Goal: Information Seeking & Learning: Check status

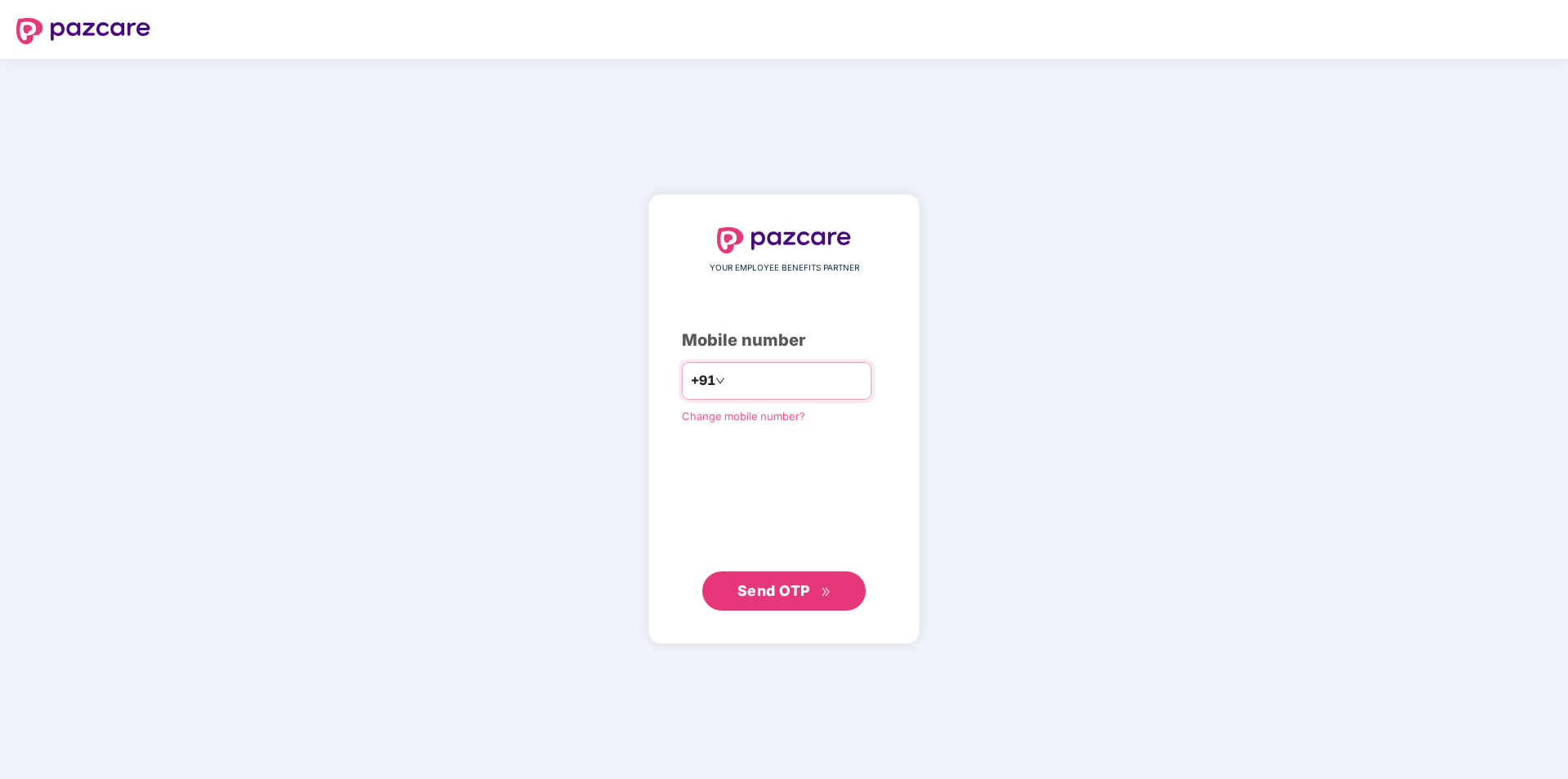
click at [756, 384] on input "number" at bounding box center [795, 381] width 134 height 27
type input "**********"
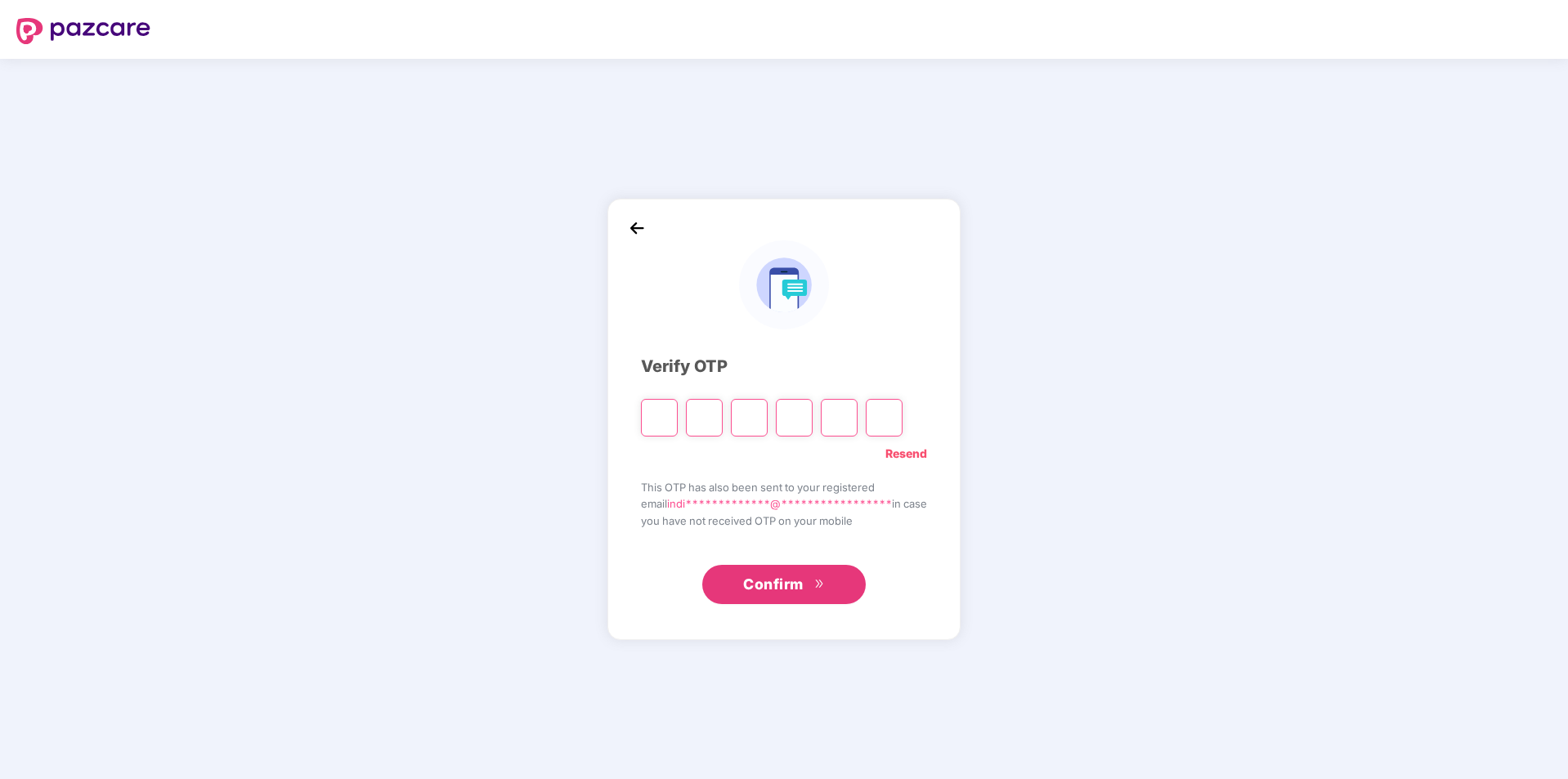
click at [649, 417] on input "Please enter verification code. Digit 1" at bounding box center [659, 417] width 37 height 38
click at [657, 423] on input "Please enter verification code. Digit 1" at bounding box center [659, 417] width 37 height 38
click at [650, 419] on input "Please enter verification code. Digit 1" at bounding box center [659, 417] width 37 height 38
type input "*"
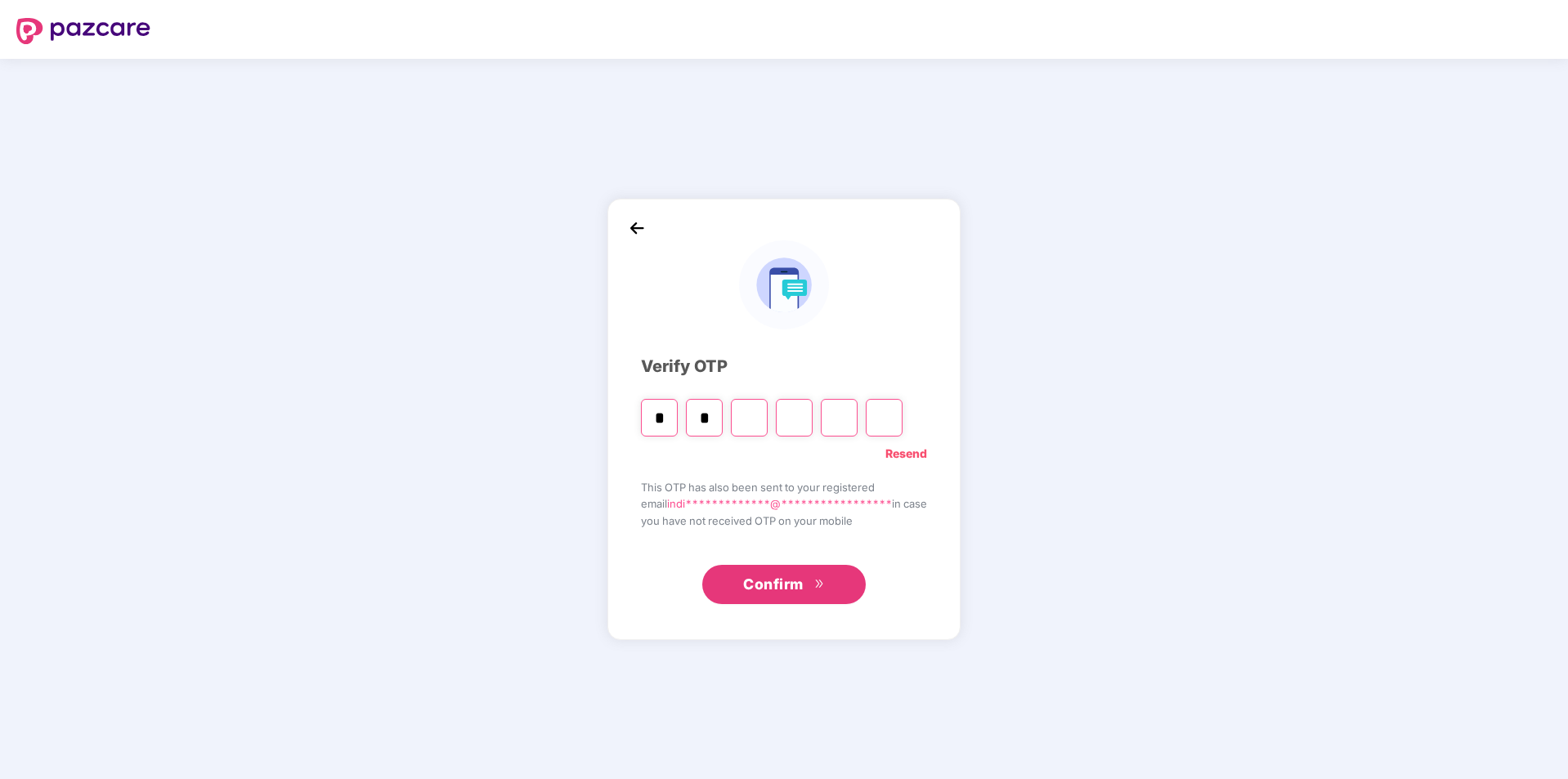
type input "*"
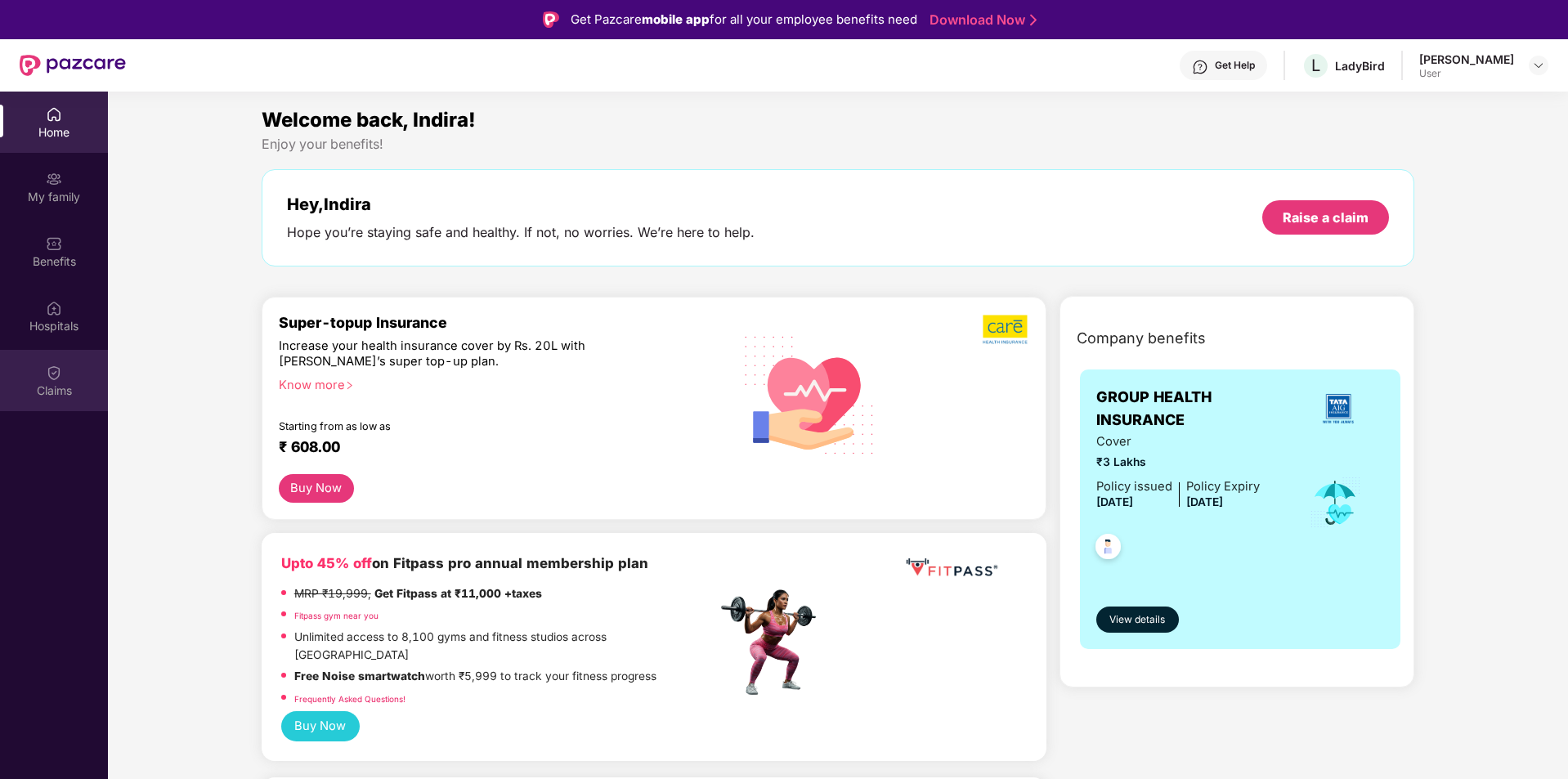
click at [48, 380] on img at bounding box center [54, 373] width 16 height 16
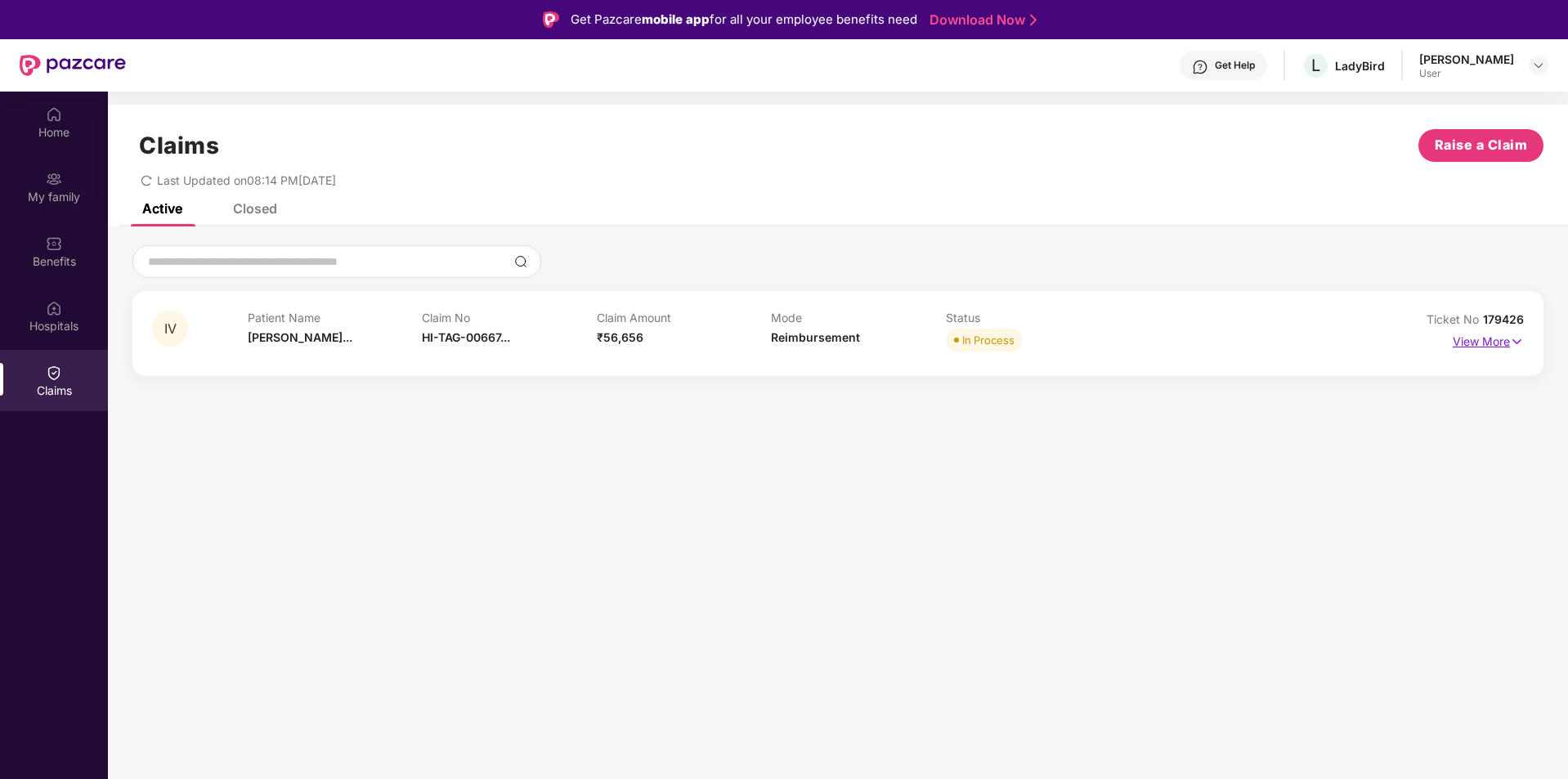
click at [1494, 334] on p "View More" at bounding box center [1489, 340] width 71 height 22
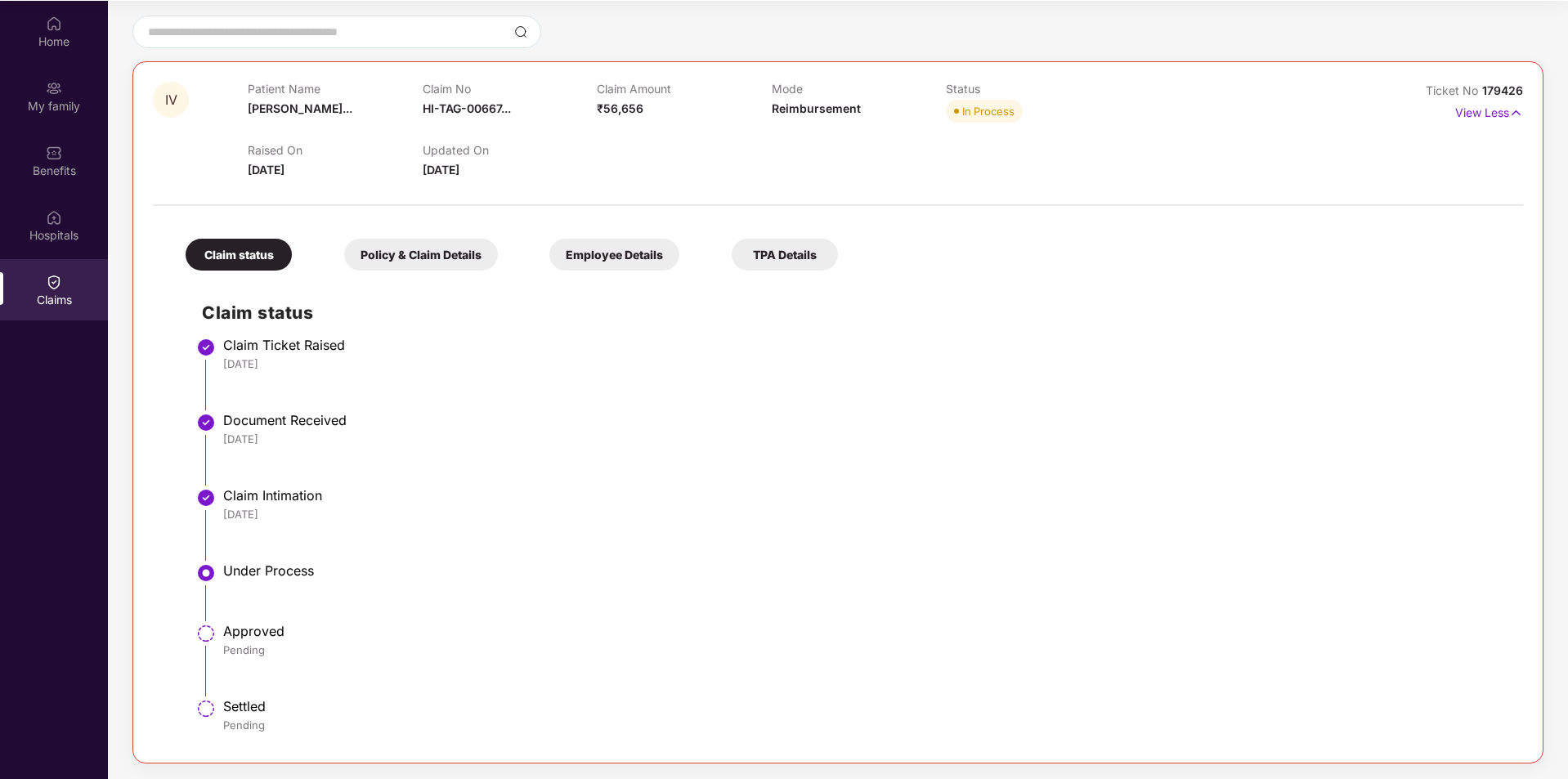
scroll to position [92, 0]
click at [419, 248] on div "Policy & Claim Details" at bounding box center [421, 254] width 154 height 32
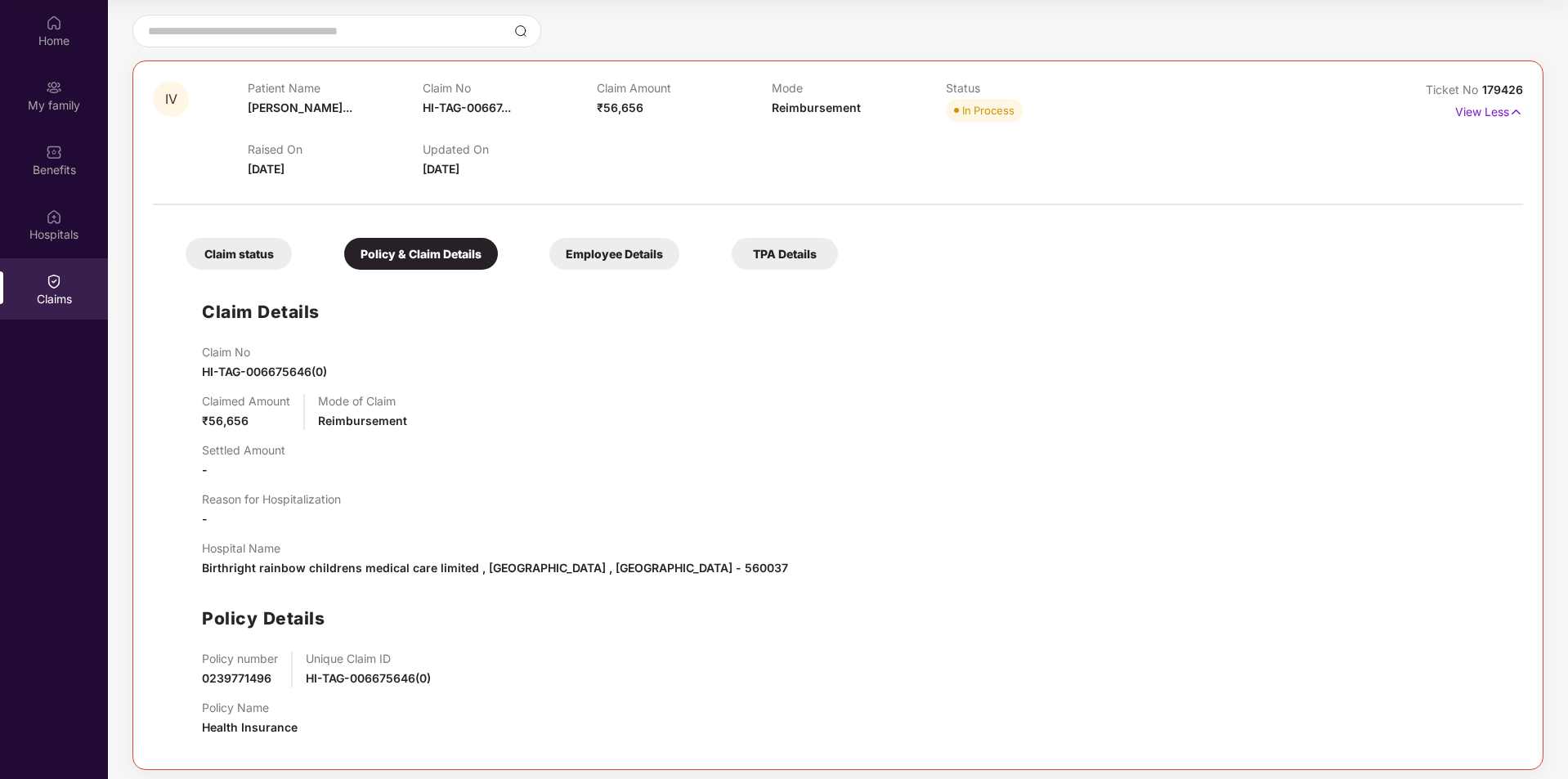
click at [578, 260] on div "Employee Details" at bounding box center [615, 254] width 130 height 32
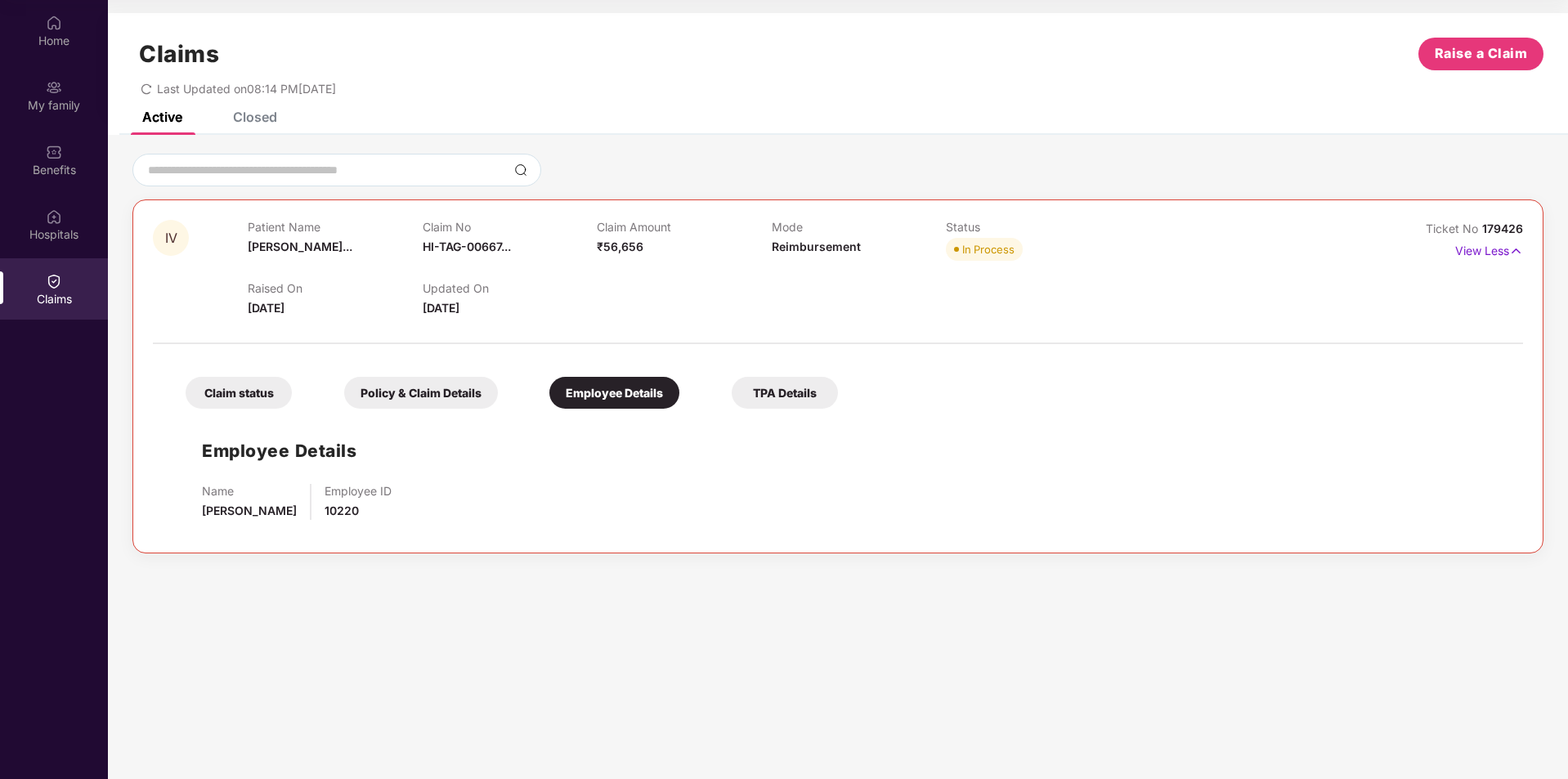
click at [802, 395] on div "TPA Details" at bounding box center [785, 393] width 106 height 32
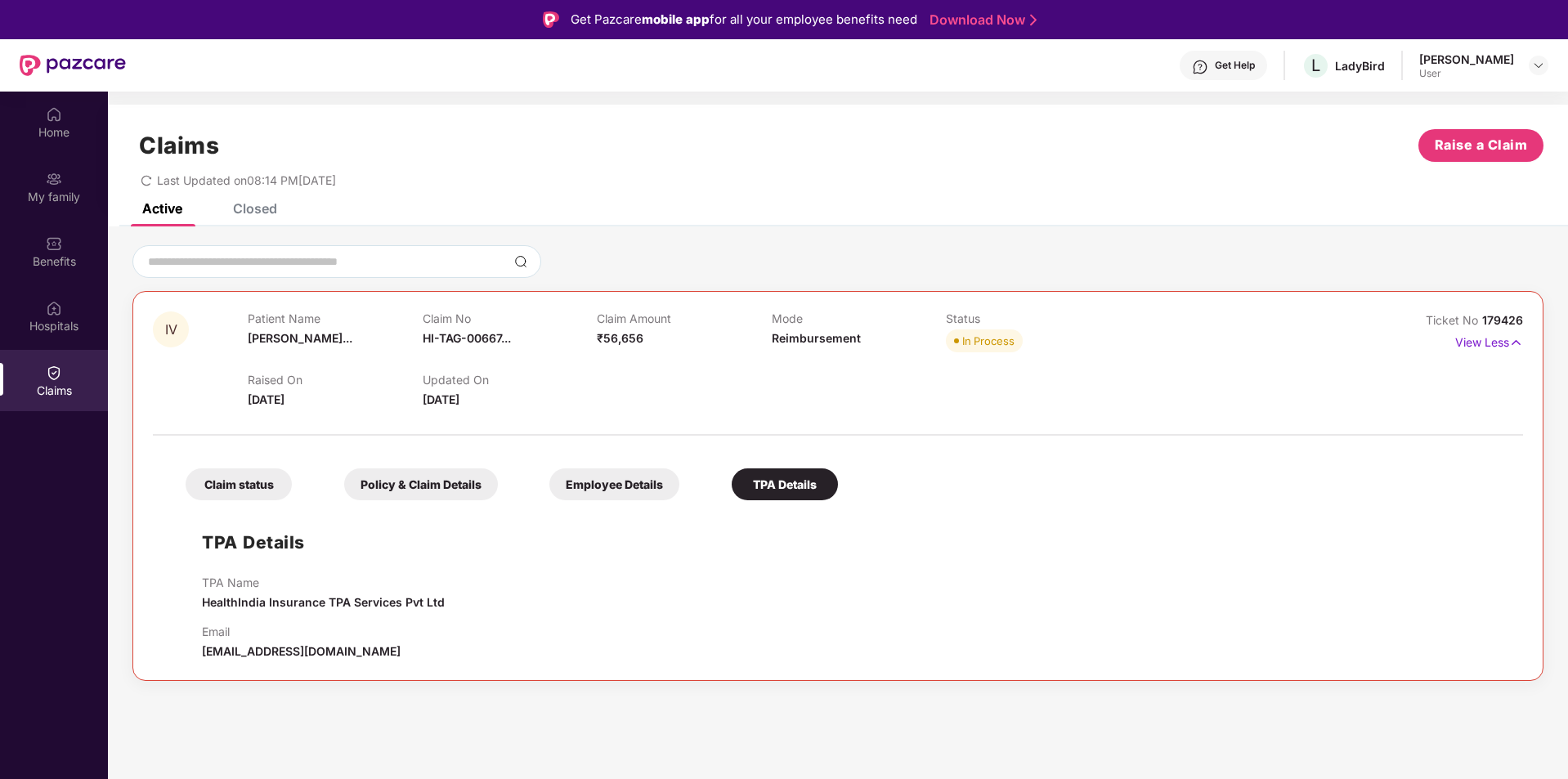
click at [243, 210] on div "Closed" at bounding box center [255, 209] width 44 height 16
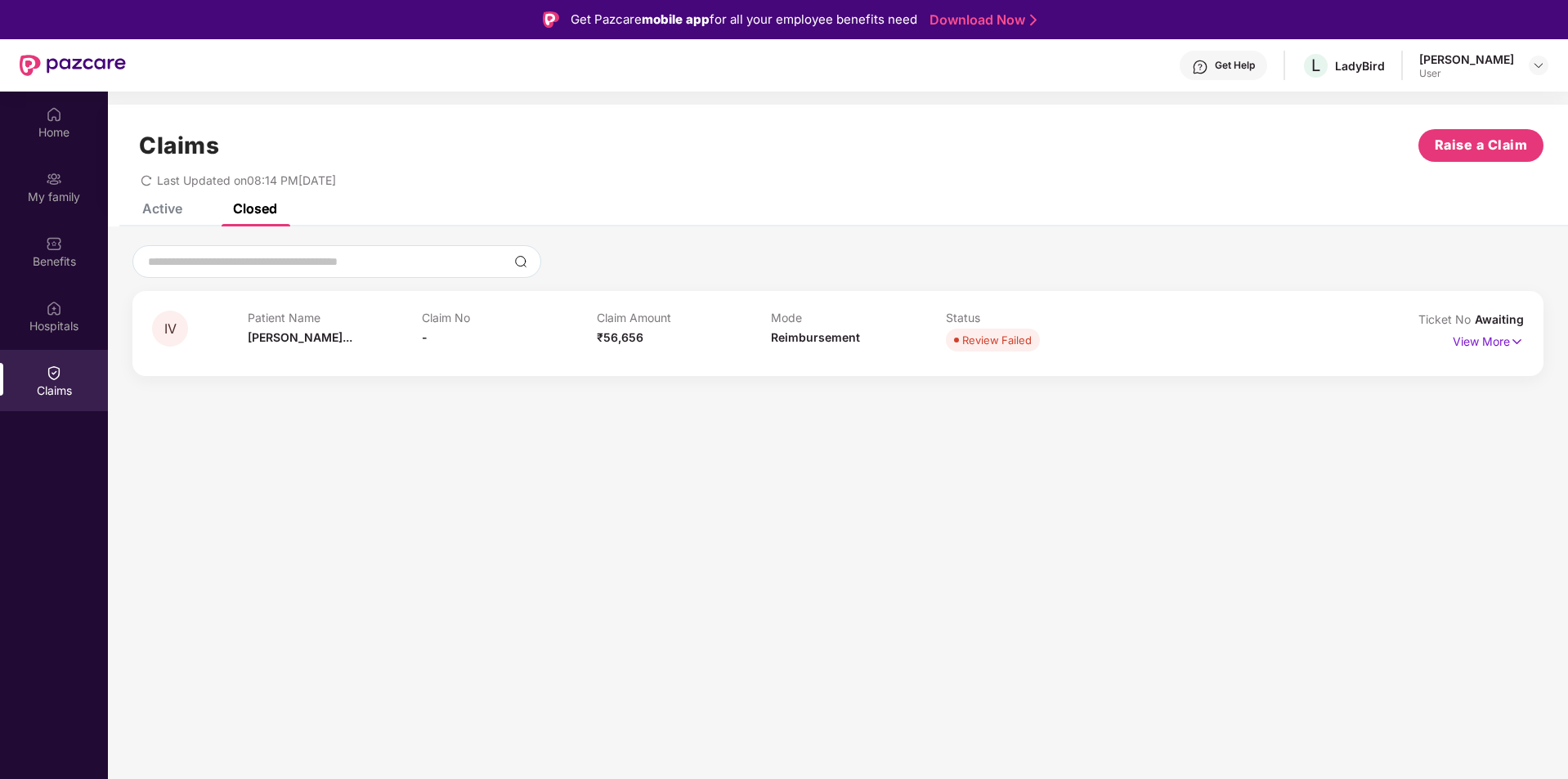
click at [185, 213] on div "Active Closed" at bounding box center [198, 208] width 159 height 36
click at [171, 211] on div "Active" at bounding box center [162, 209] width 40 height 16
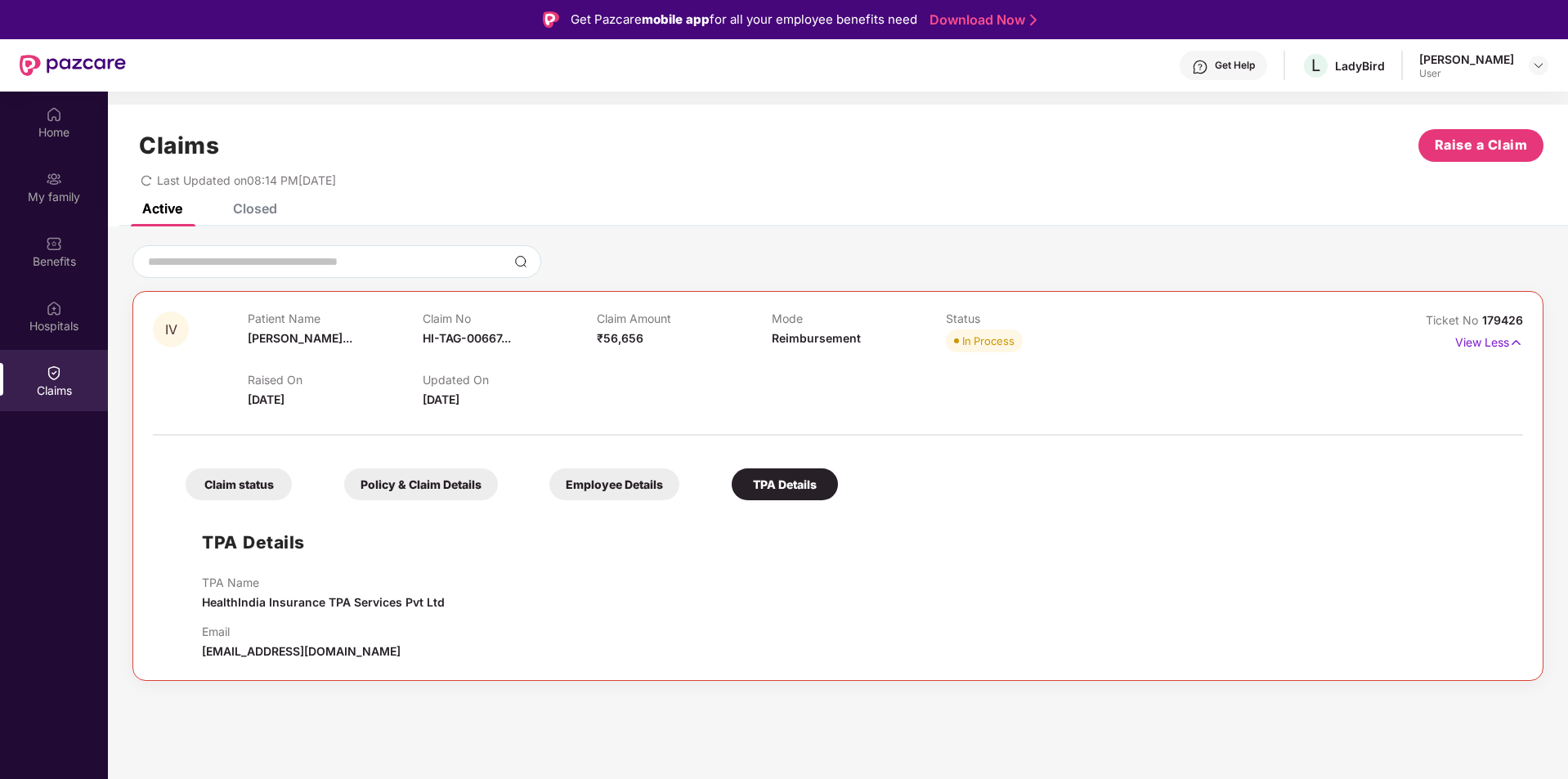
click at [238, 479] on div "Claim status" at bounding box center [239, 484] width 106 height 32
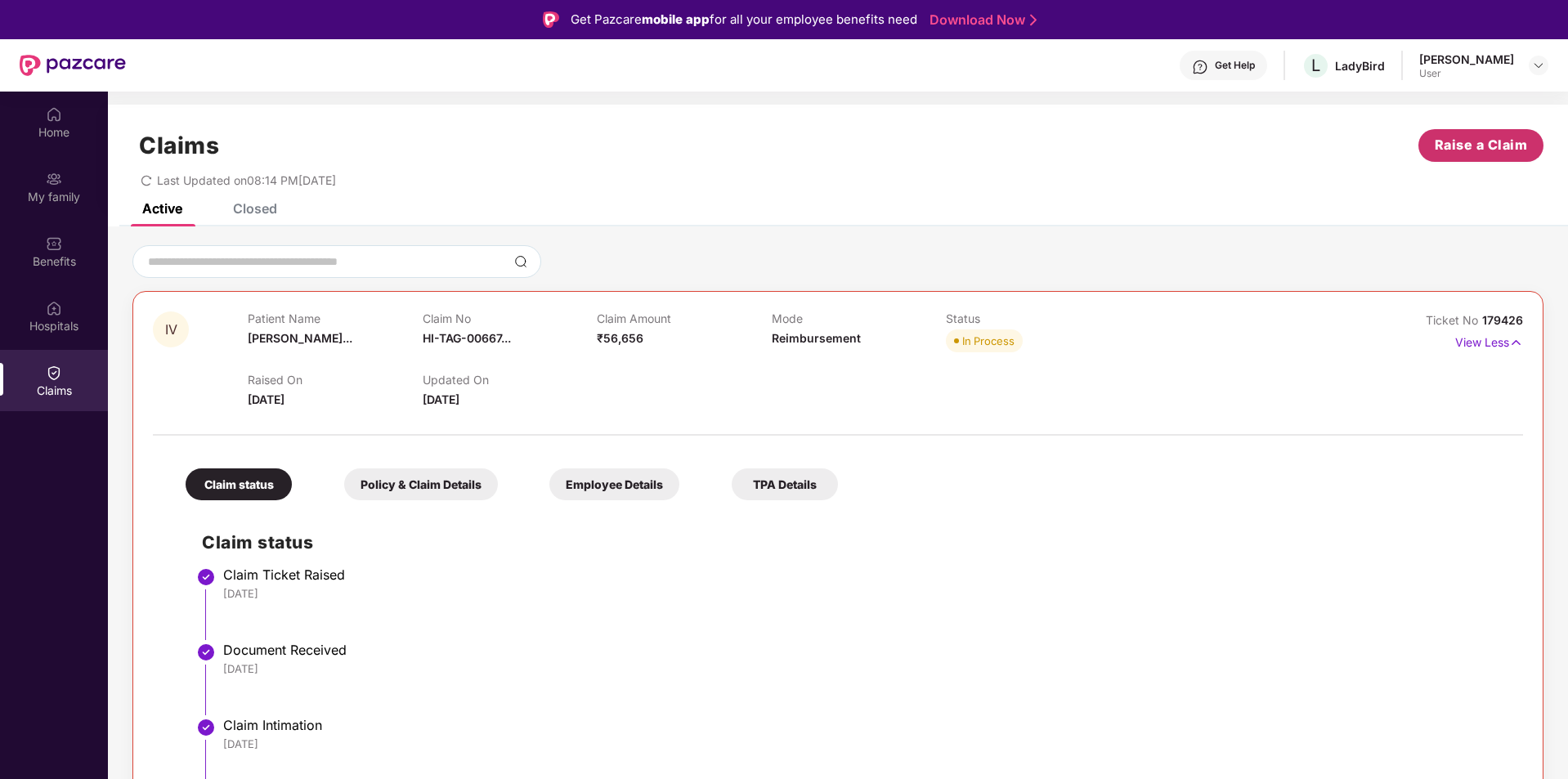
click at [1486, 135] on span "Raise a Claim" at bounding box center [1482, 145] width 93 height 20
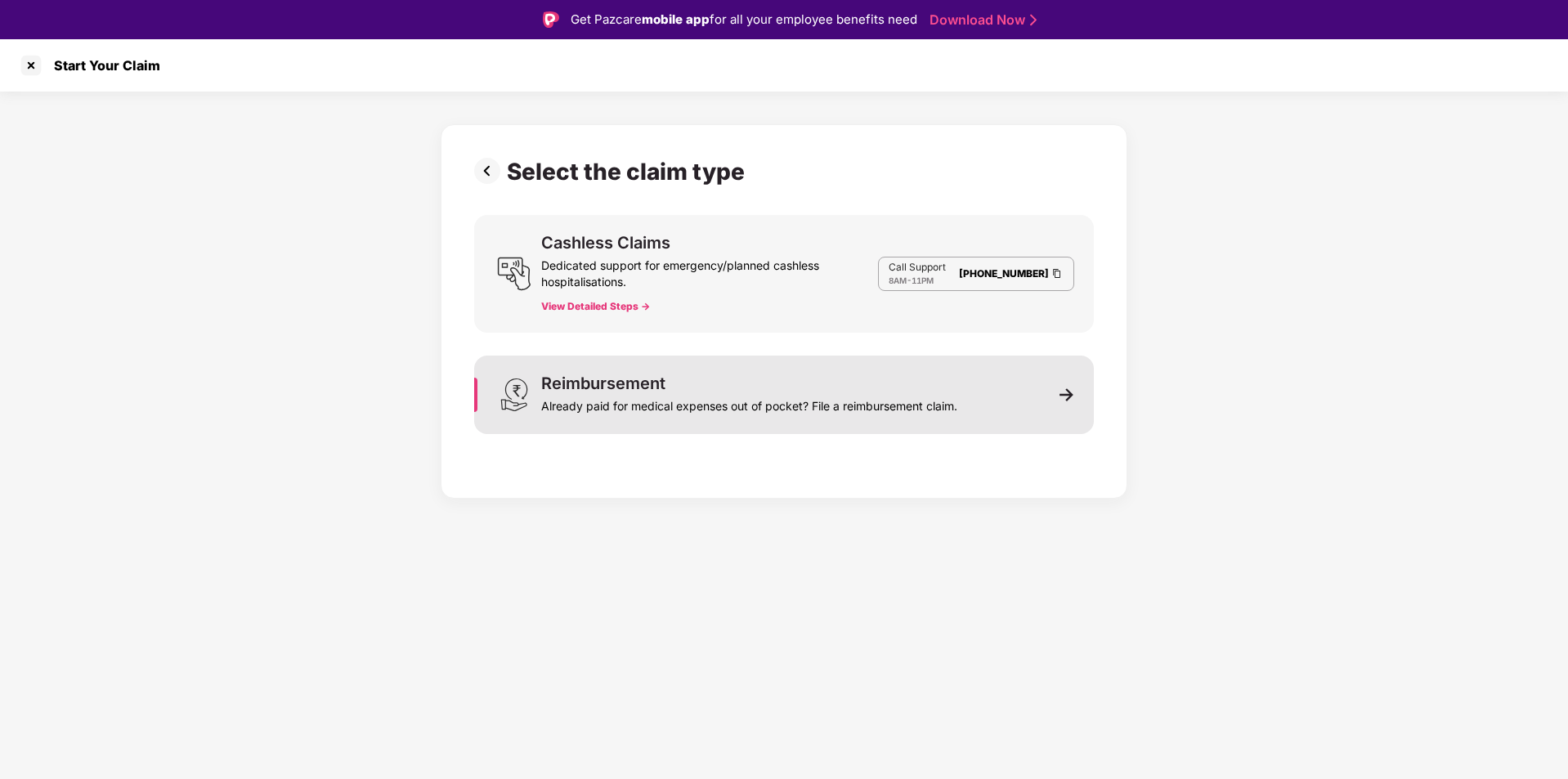
click at [751, 396] on div "Already paid for medical expenses out of pocket? File a reimbursement claim." at bounding box center [749, 403] width 416 height 23
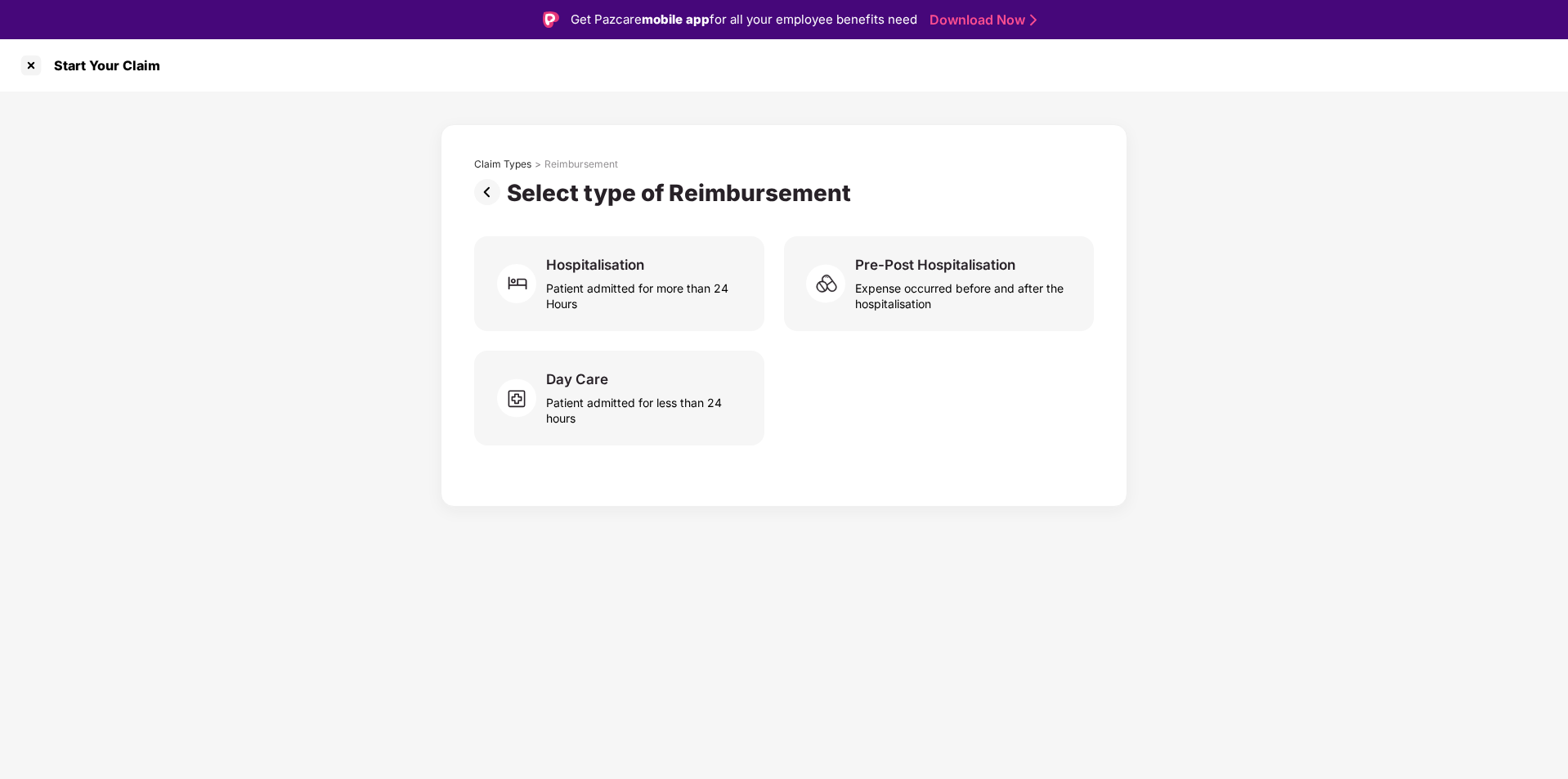
click at [484, 194] on img at bounding box center [491, 192] width 33 height 27
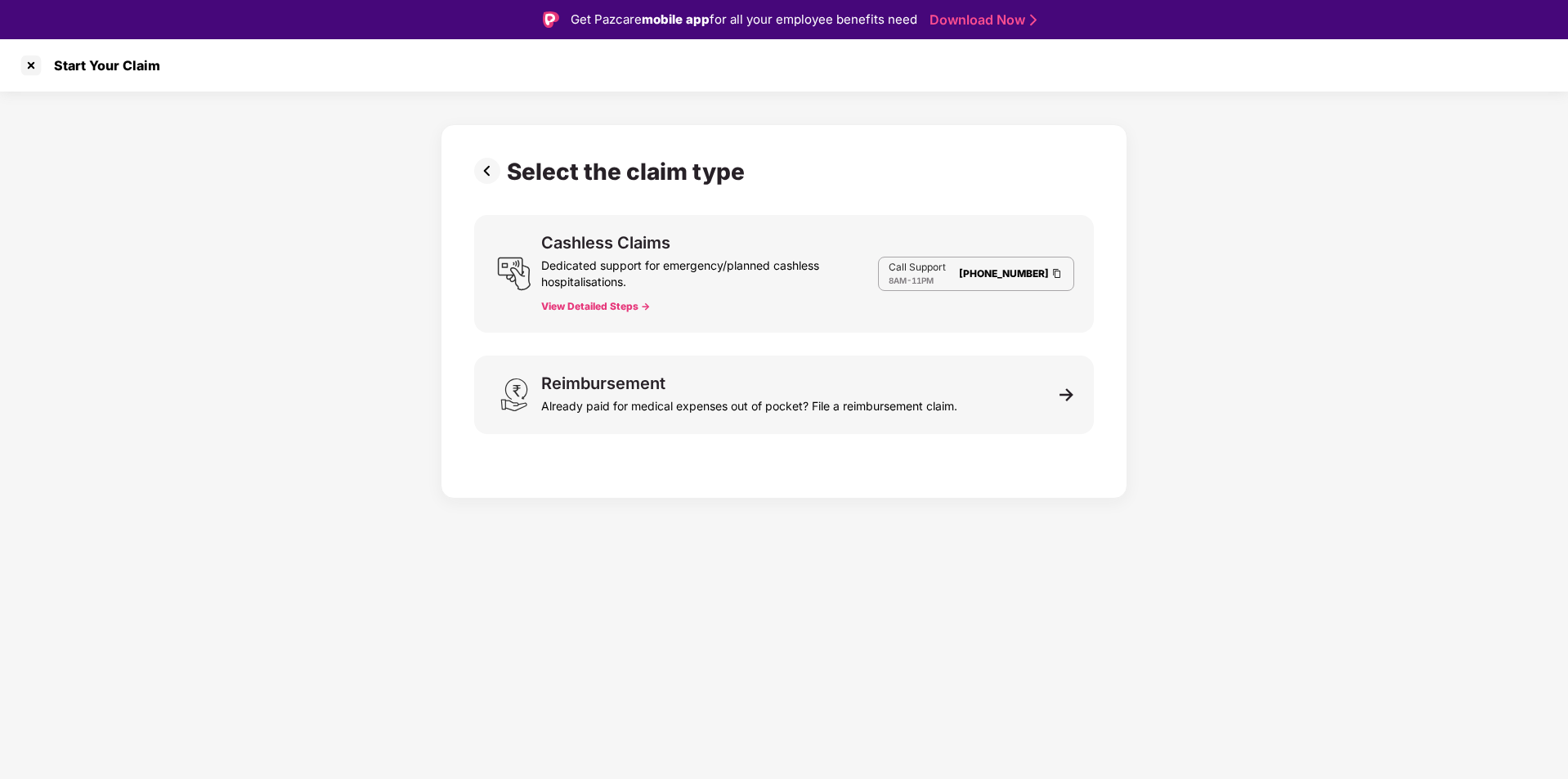
click at [487, 176] on img at bounding box center [491, 170] width 33 height 27
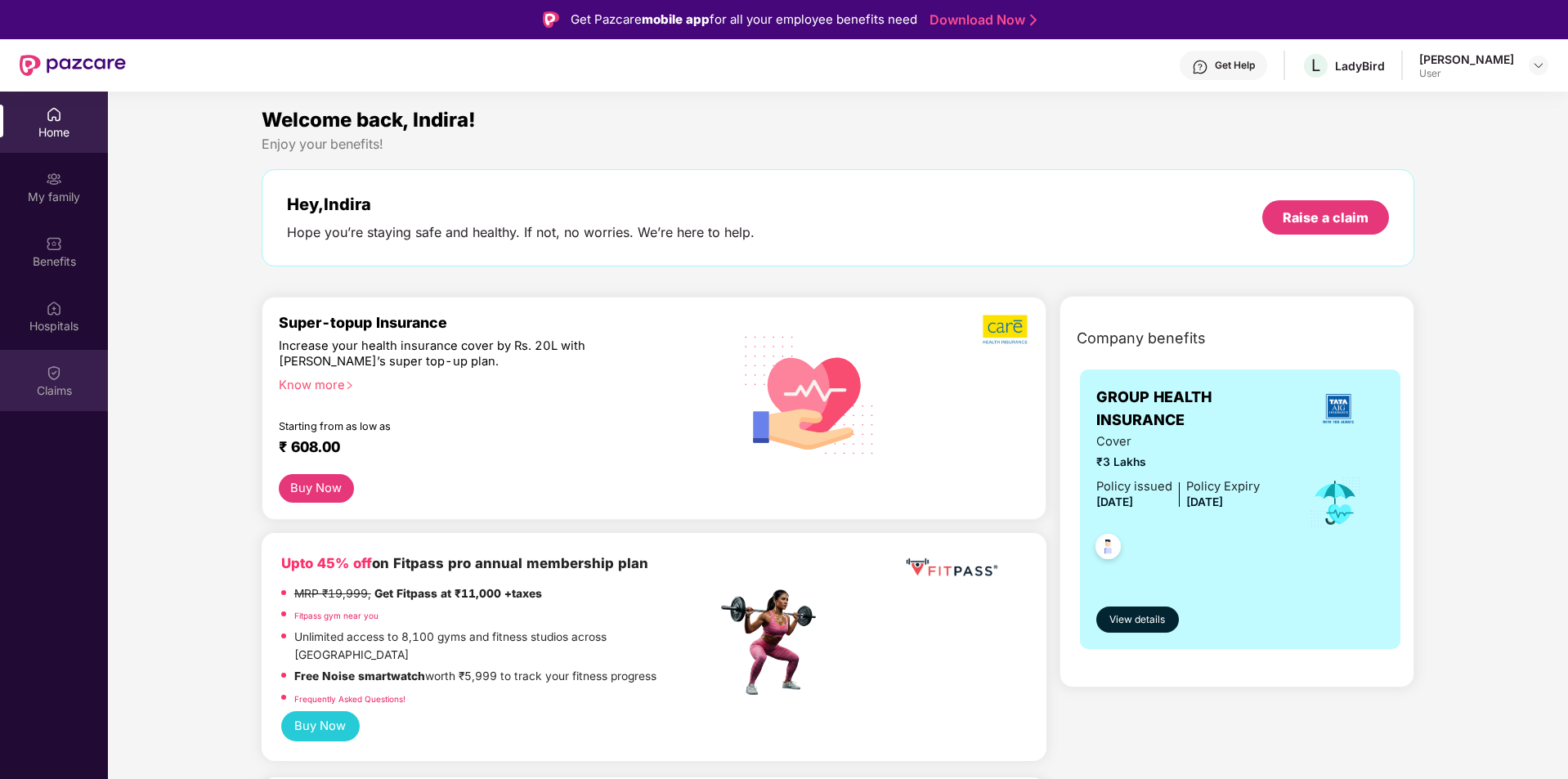
click at [80, 385] on div "Claims" at bounding box center [54, 391] width 108 height 16
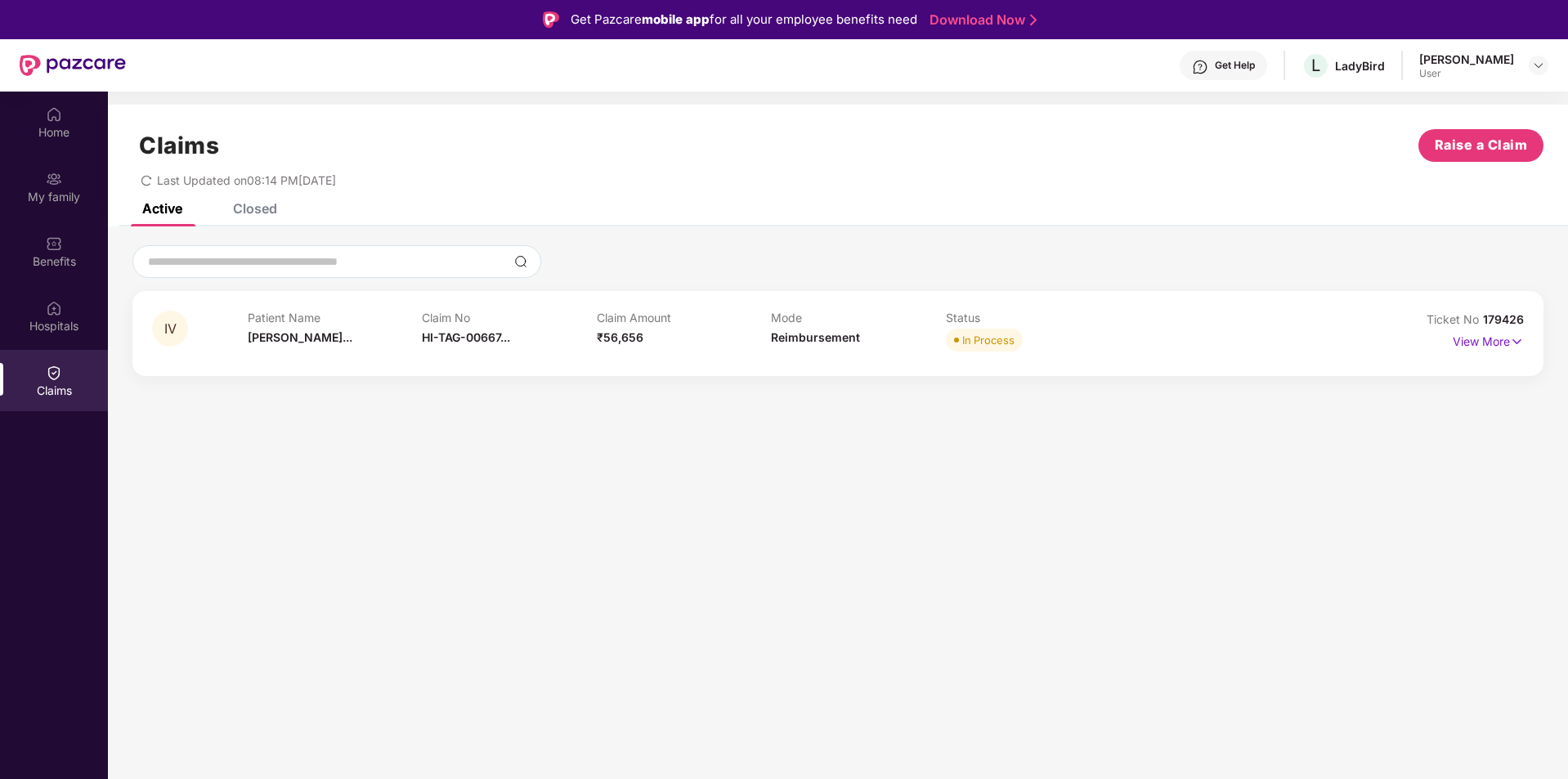
click at [170, 334] on span "IV" at bounding box center [169, 329] width 12 height 14
click at [288, 334] on span "[PERSON_NAME]..." at bounding box center [300, 337] width 104 height 14
click at [315, 317] on p "Patient Name" at bounding box center [335, 317] width 175 height 14
click at [974, 343] on div "In Process" at bounding box center [988, 340] width 52 height 16
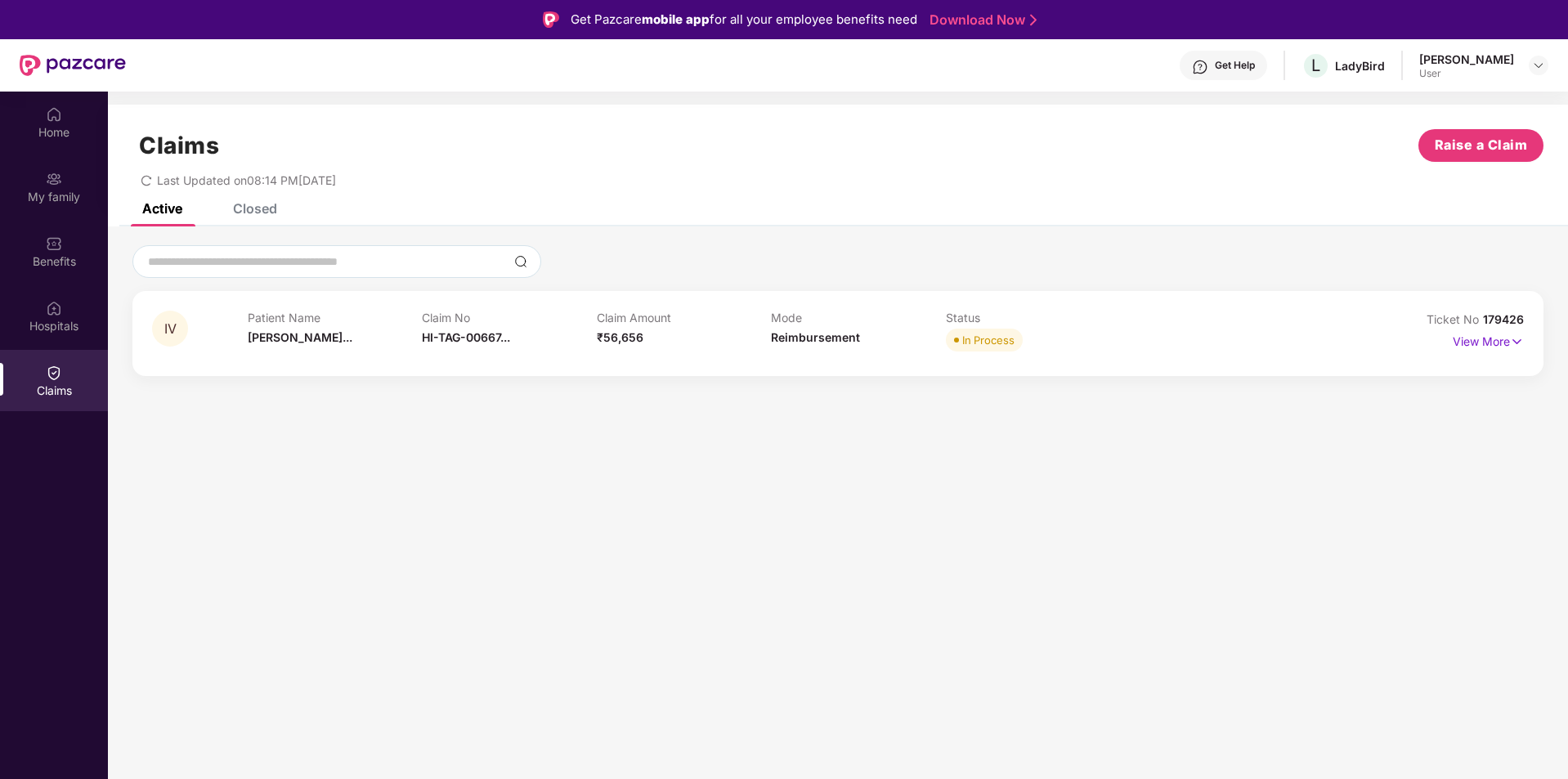
drag, startPoint x: 1501, startPoint y: 347, endPoint x: 1443, endPoint y: 342, distance: 58.2
click at [1486, 344] on p "View More" at bounding box center [1489, 340] width 71 height 22
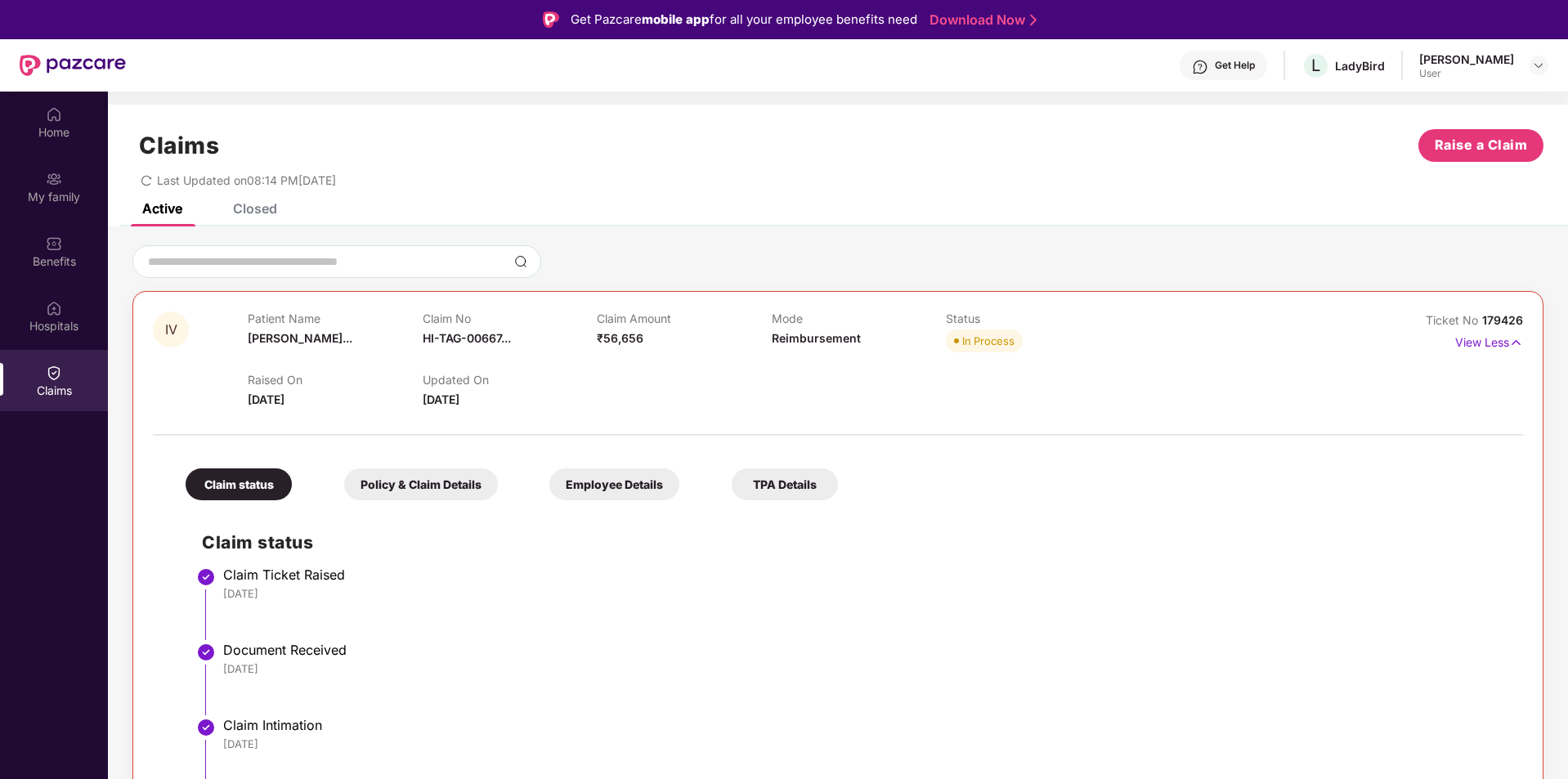
click at [1156, 362] on div "Raised On [DATE] Updated On [DATE]" at bounding box center [771, 382] width 1047 height 52
click at [262, 480] on div "Claim status" at bounding box center [239, 484] width 106 height 32
drag, startPoint x: 262, startPoint y: 480, endPoint x: 190, endPoint y: 347, distance: 151.2
click at [190, 347] on div "IV" at bounding box center [201, 360] width 95 height 97
click at [171, 327] on span "IV" at bounding box center [170, 330] width 12 height 14
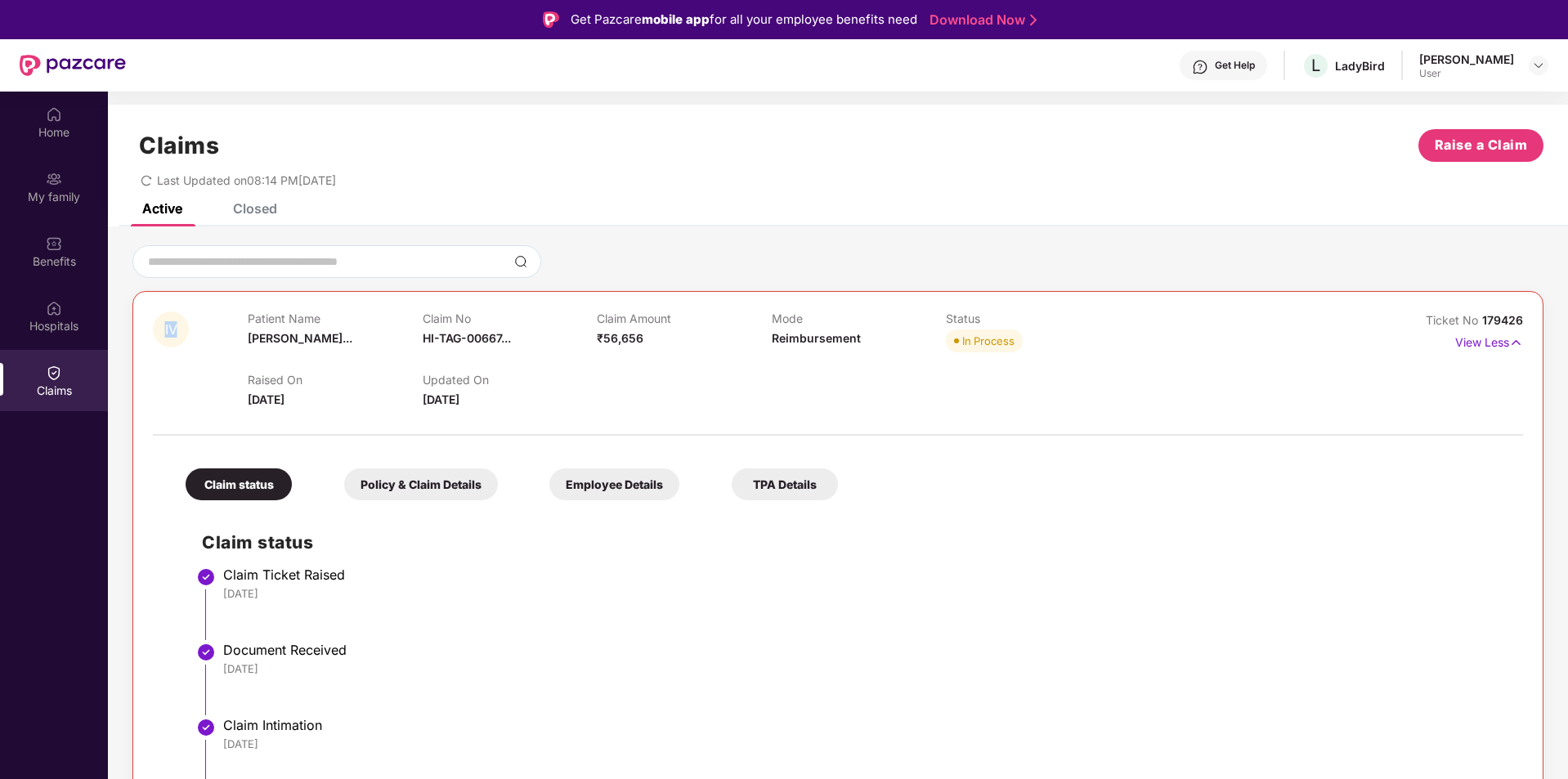
click at [171, 327] on span "IV" at bounding box center [170, 330] width 12 height 14
click at [286, 352] on div "Patient Name [PERSON_NAME]..." at bounding box center [335, 333] width 174 height 45
click at [327, 395] on div "Raised On [DATE]" at bounding box center [335, 390] width 174 height 36
click at [460, 395] on span "[DATE]" at bounding box center [441, 399] width 37 height 14
click at [150, 179] on icon "redo" at bounding box center [146, 180] width 10 height 11
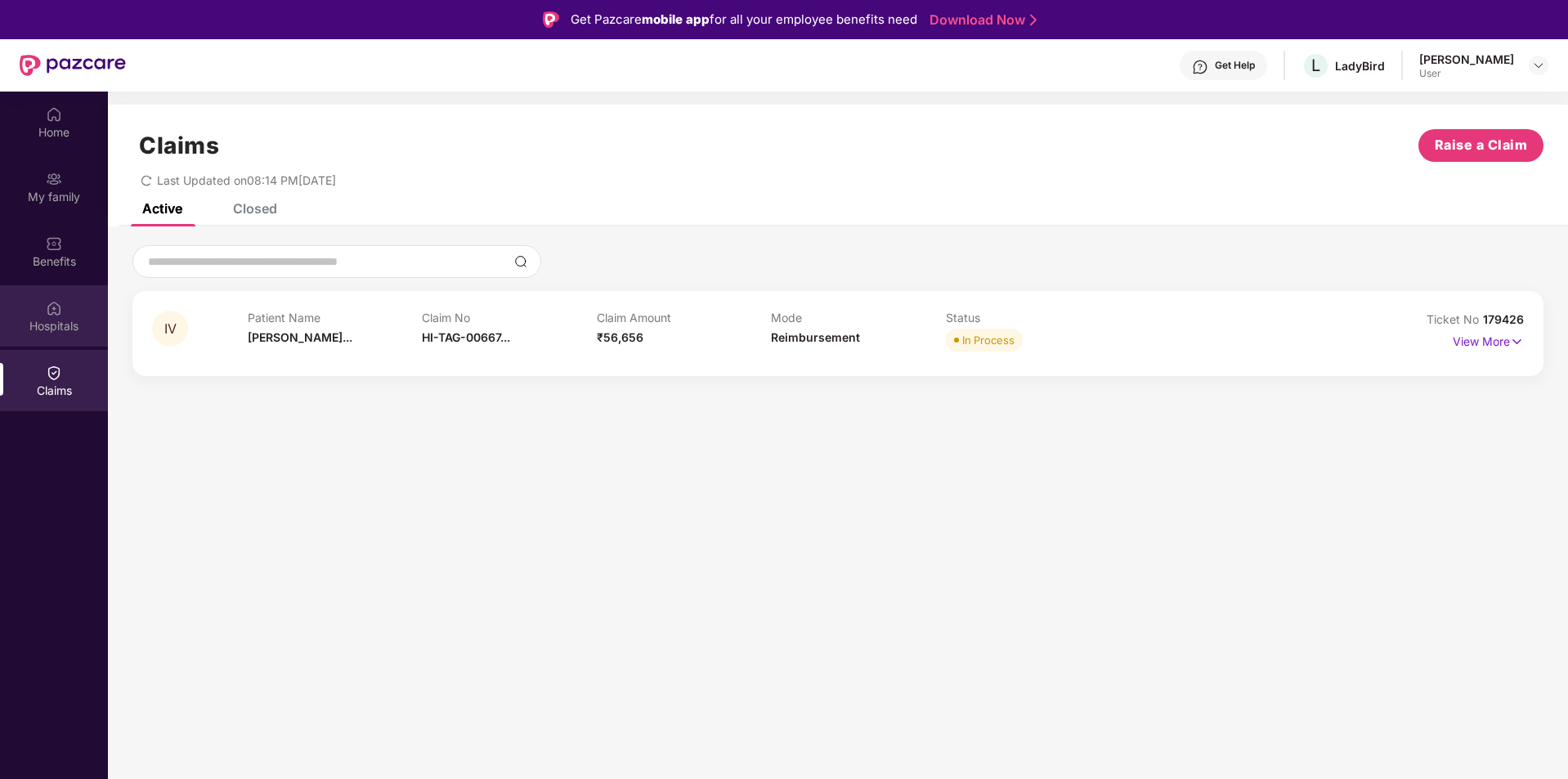
click at [52, 322] on div "Hospitals" at bounding box center [54, 326] width 108 height 16
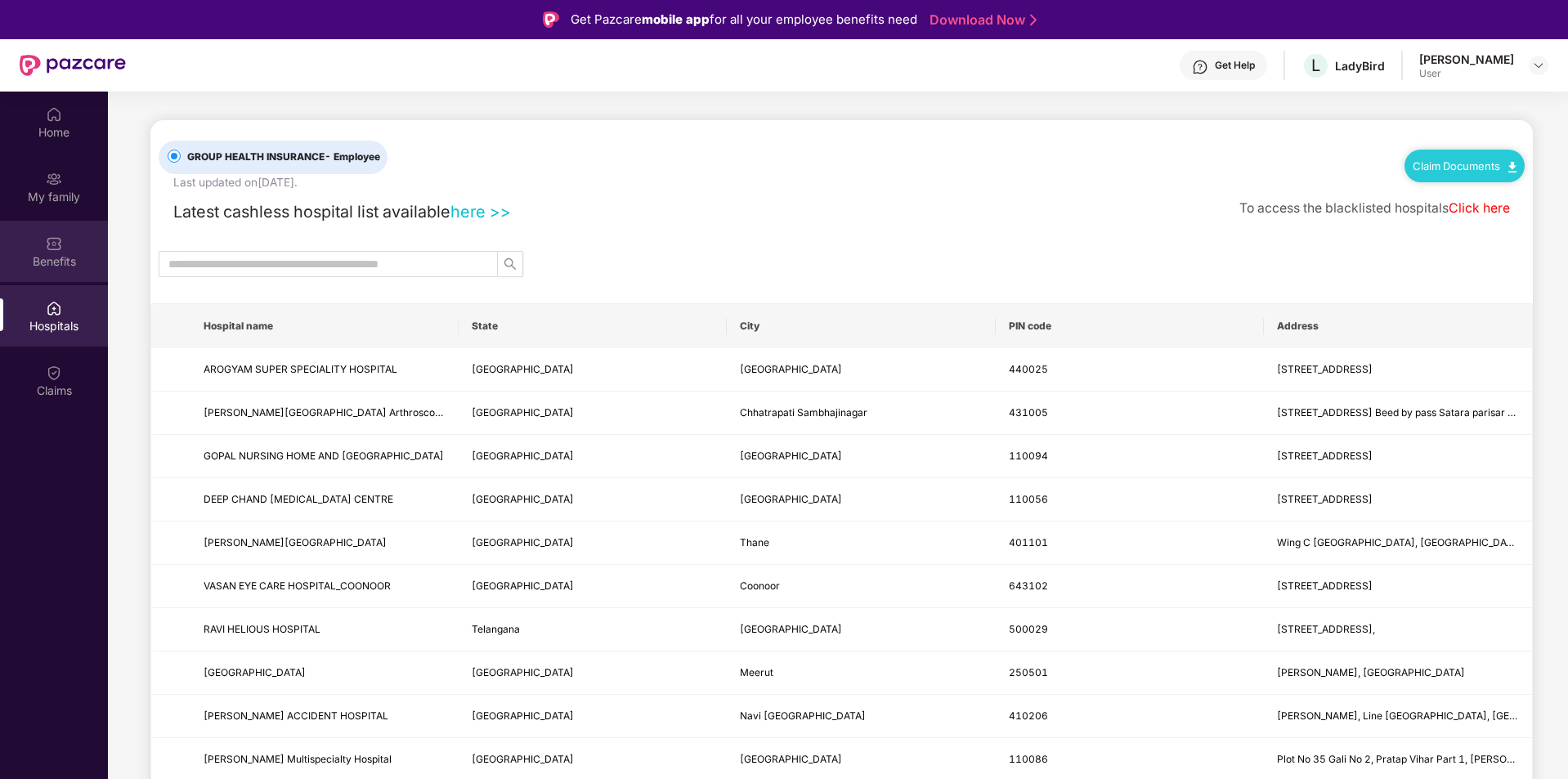
click at [46, 244] on img at bounding box center [54, 243] width 16 height 16
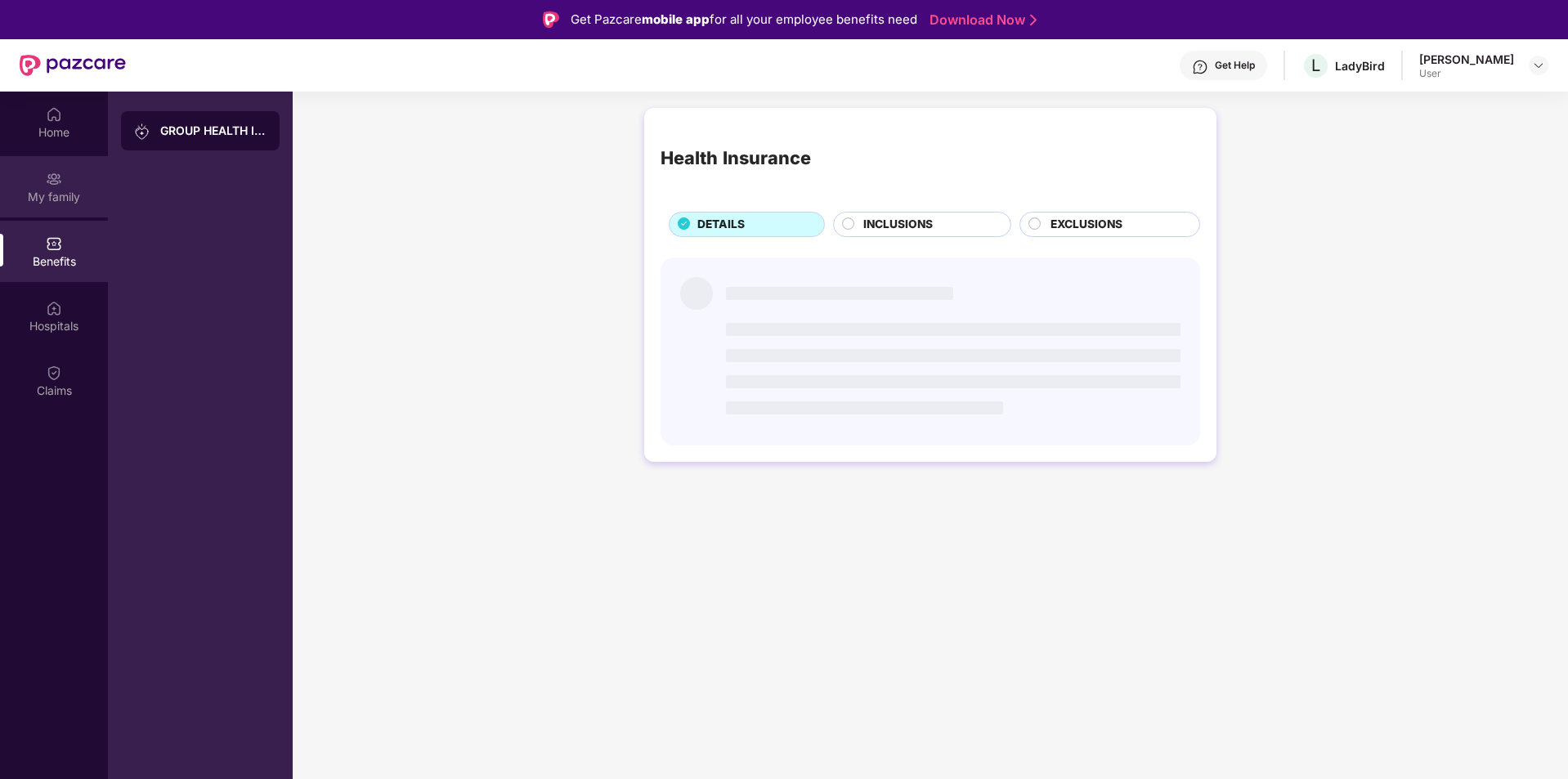
click at [40, 182] on div "My family" at bounding box center [54, 187] width 108 height 61
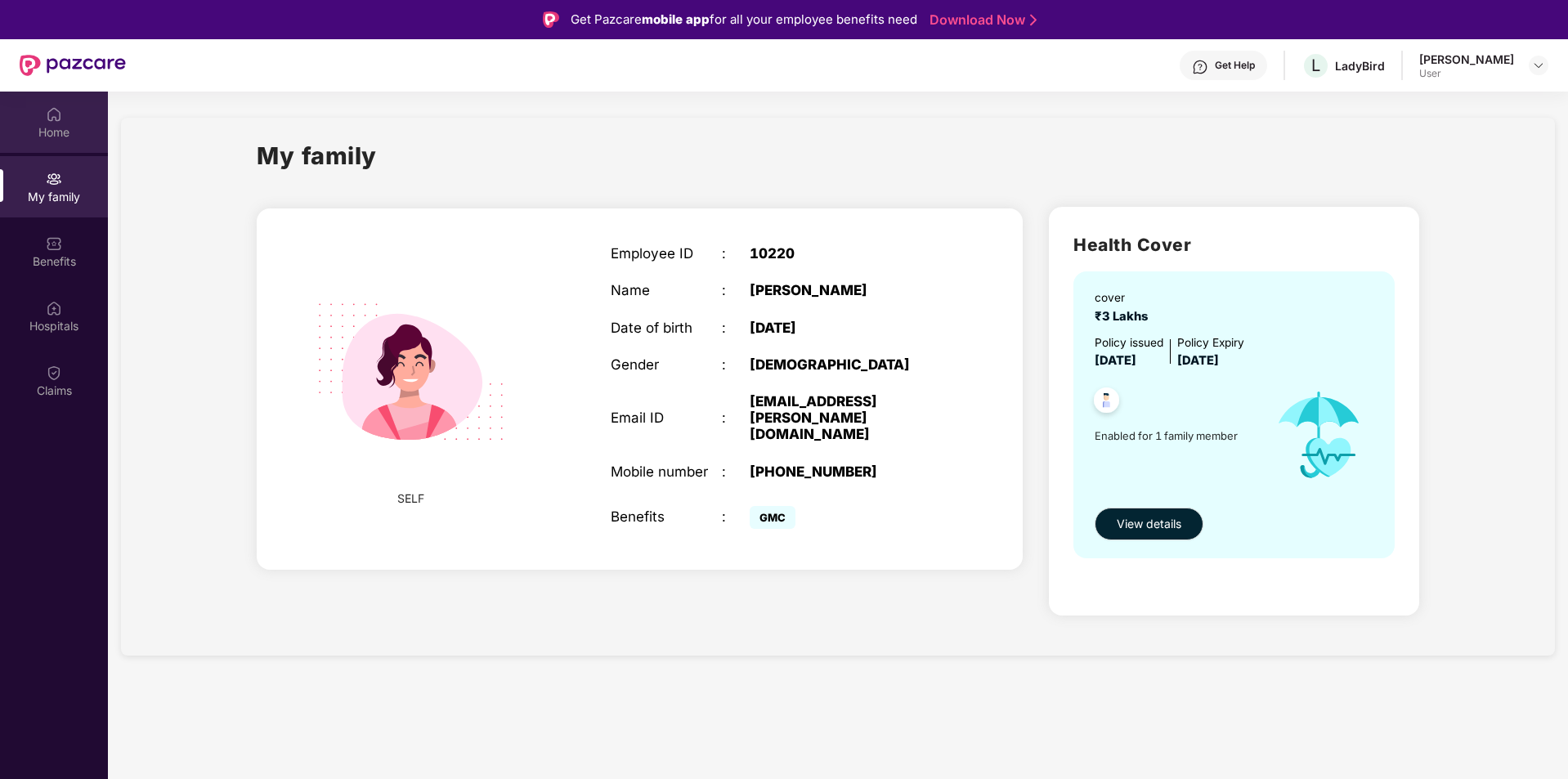
click at [50, 129] on div "Home" at bounding box center [54, 133] width 108 height 16
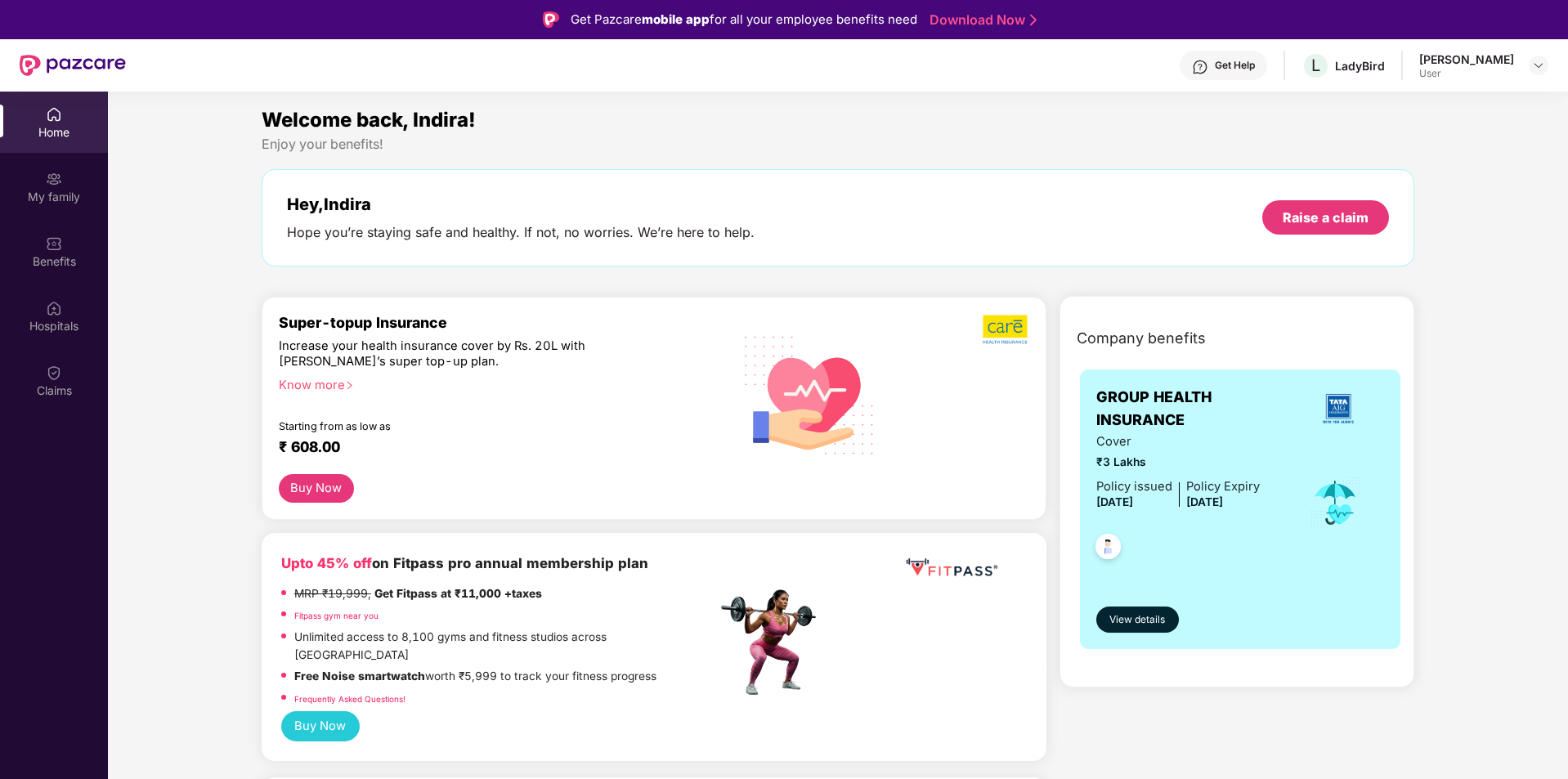
click at [1223, 69] on div "Get Help" at bounding box center [1236, 65] width 40 height 13
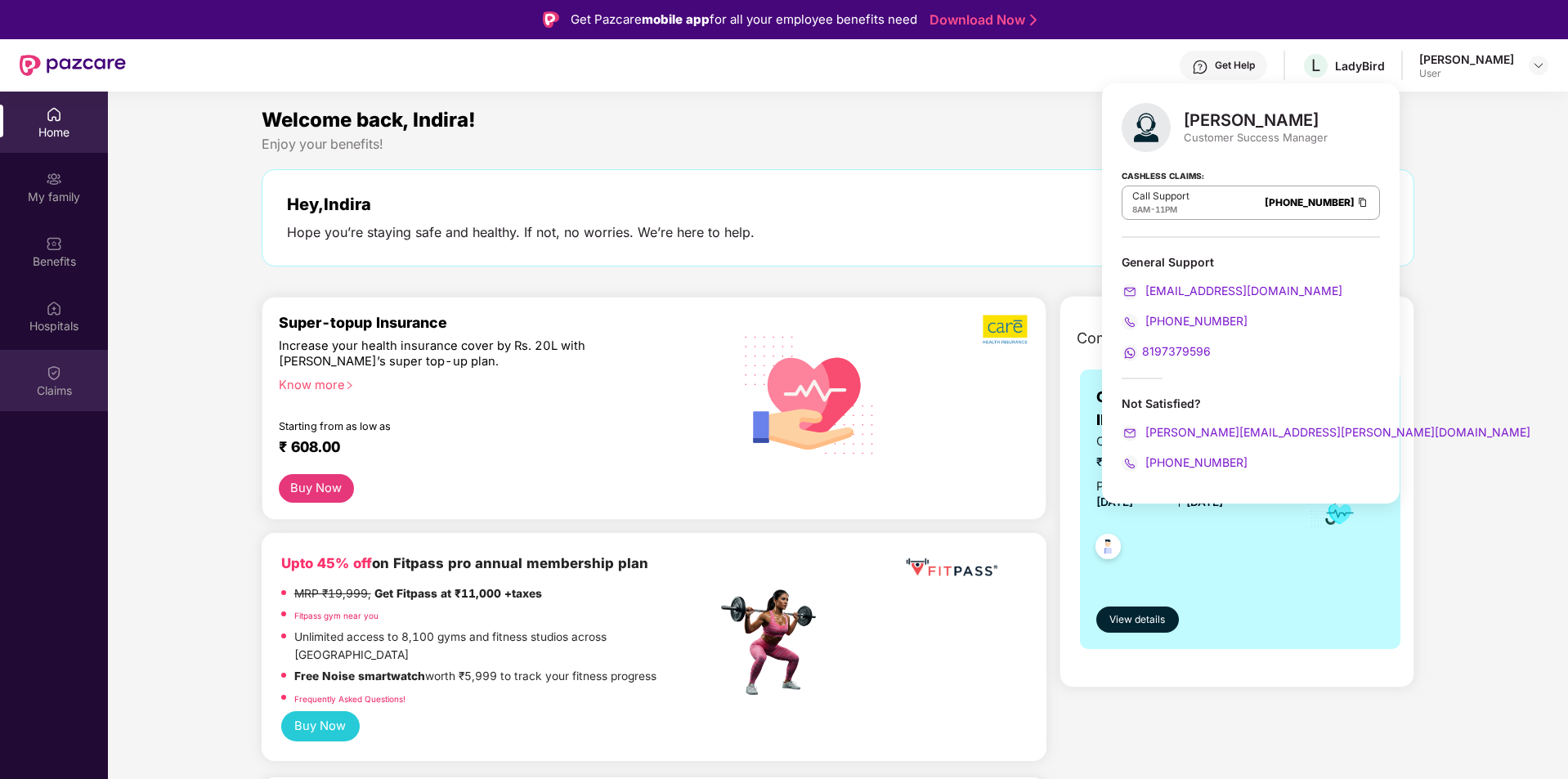
click at [59, 356] on div "Claims" at bounding box center [54, 380] width 108 height 61
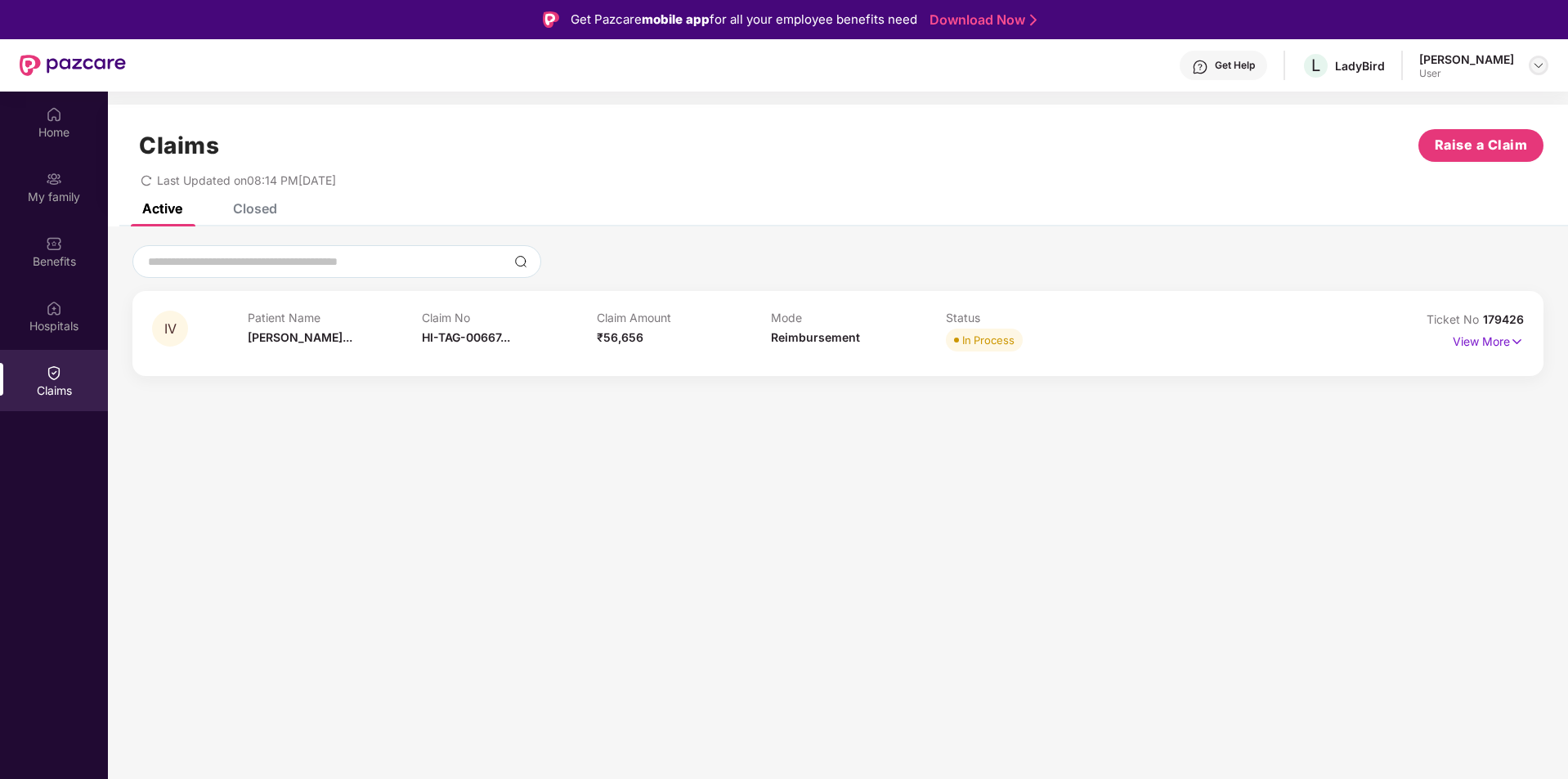
click at [1537, 64] on img at bounding box center [1539, 65] width 13 height 13
click at [1032, 242] on div "IV Patient Name [PERSON_NAME]... Claim No HI-TAG-00667... Claim Amount ₹56,656 …" at bounding box center [838, 308] width 1461 height 166
click at [988, 349] on span "In Process" at bounding box center [985, 340] width 77 height 23
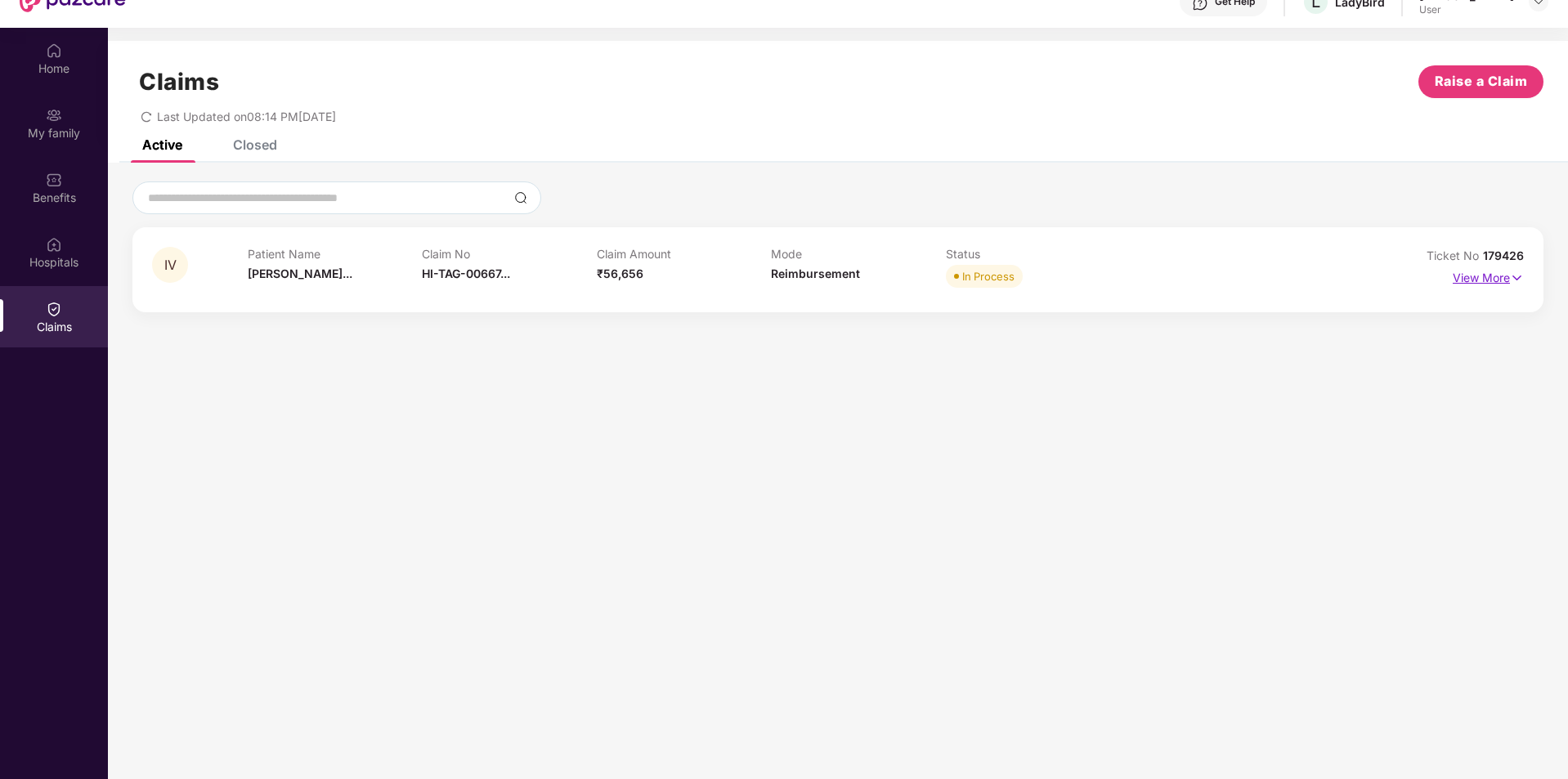
click at [1491, 344] on section "Claims Raise a Claim Last Updated on 08:14 PM[DATE] Active Closed IV Patient Na…" at bounding box center [838, 417] width 1461 height 779
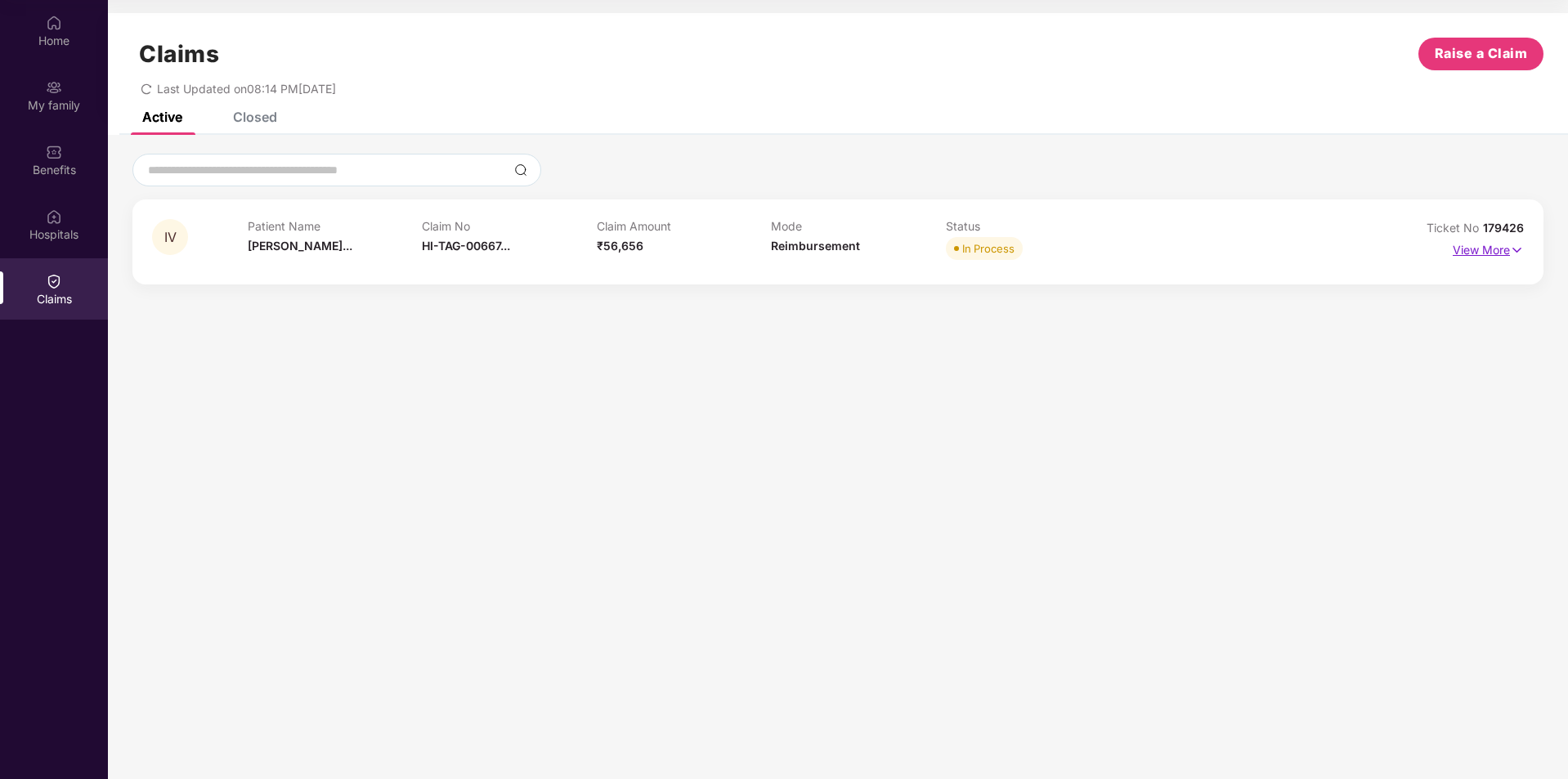
click at [1489, 254] on p "View More" at bounding box center [1489, 248] width 71 height 22
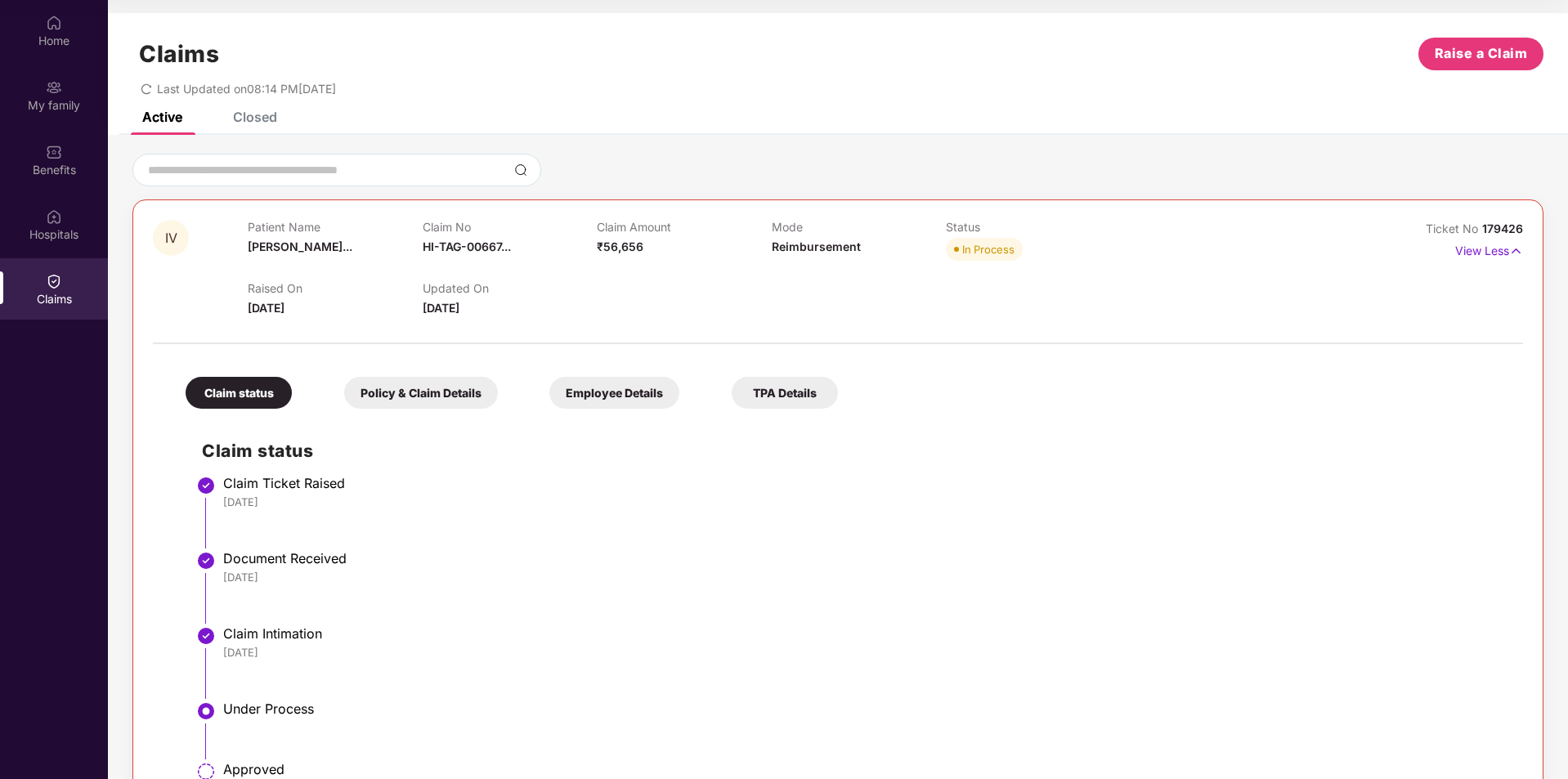
click at [593, 398] on div "Employee Details" at bounding box center [615, 393] width 130 height 32
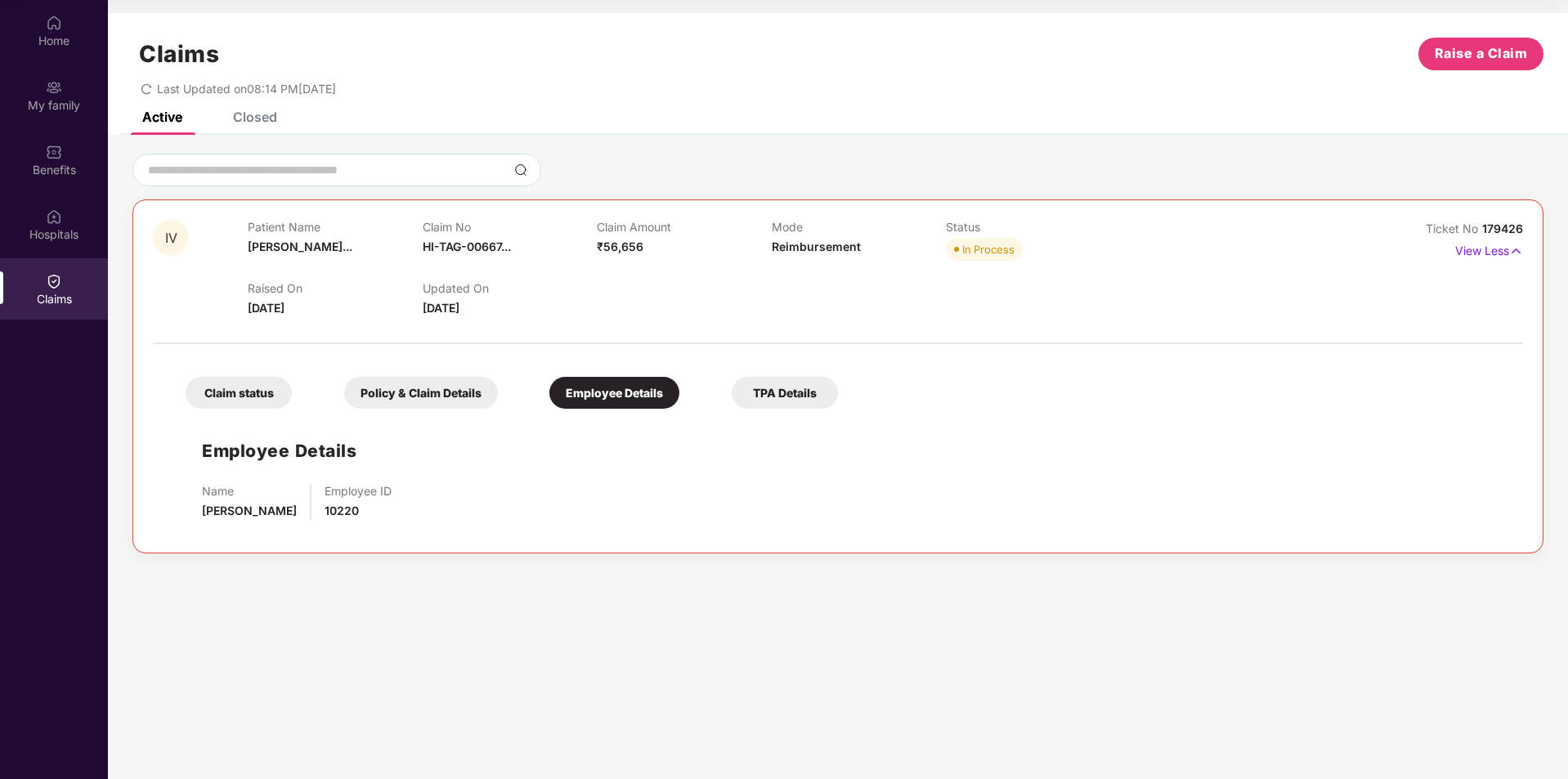
click at [778, 392] on div "TPA Details" at bounding box center [785, 393] width 106 height 32
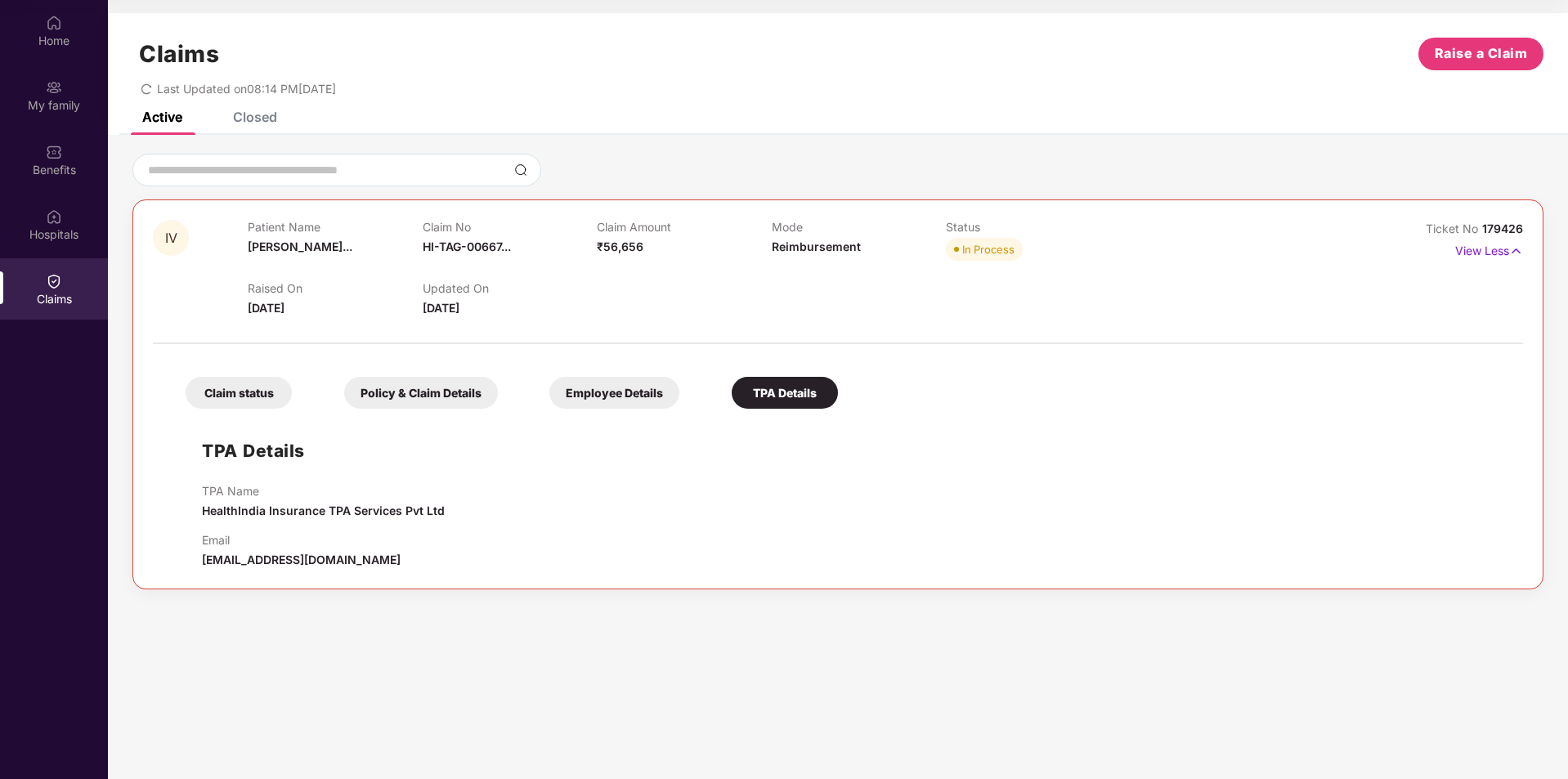
click at [443, 239] on div "Claim No HI-TAG-00667..." at bounding box center [510, 242] width 174 height 45
click at [54, 34] on div "Home" at bounding box center [54, 41] width 108 height 16
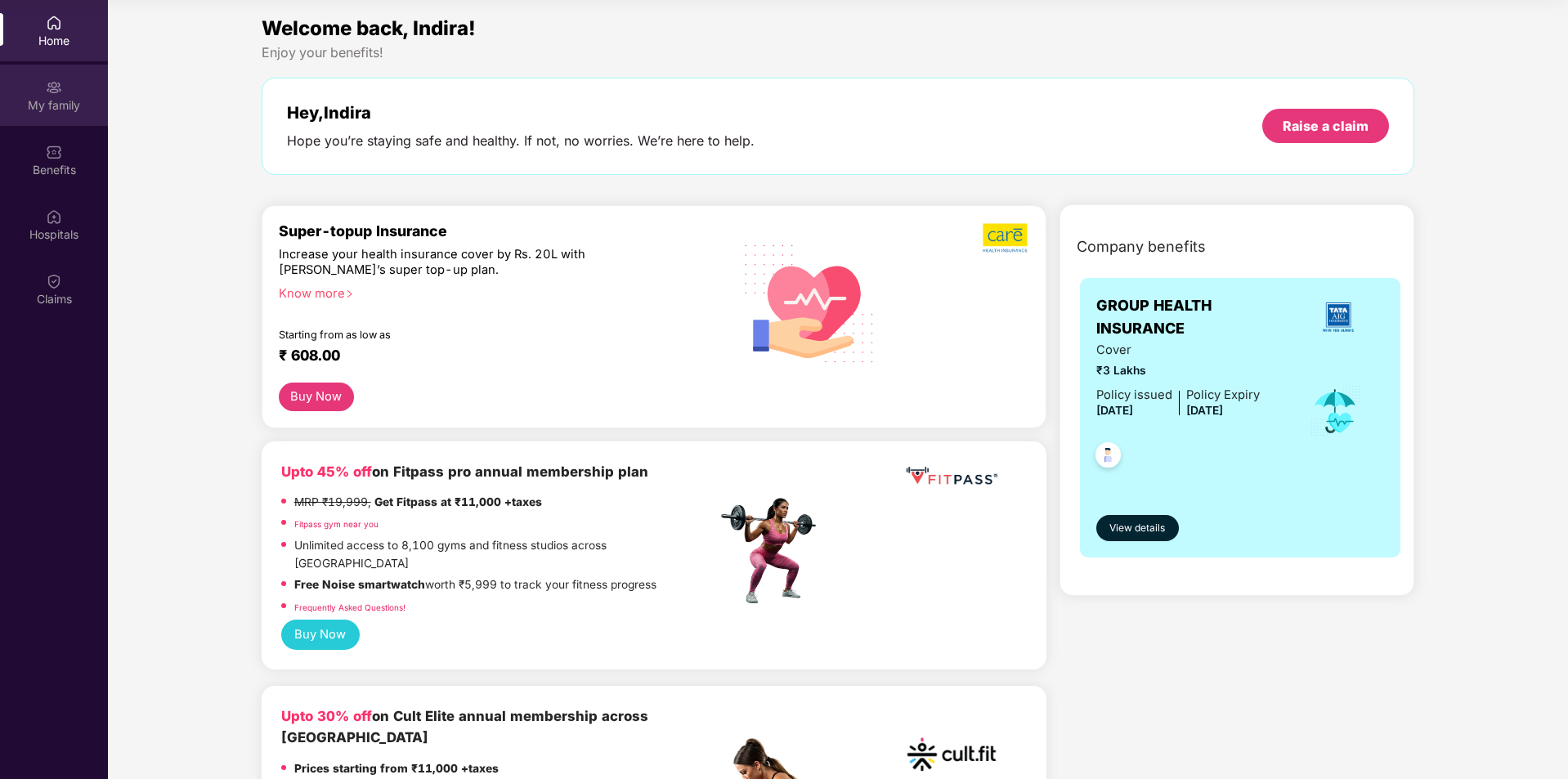
click at [53, 94] on img at bounding box center [54, 88] width 16 height 16
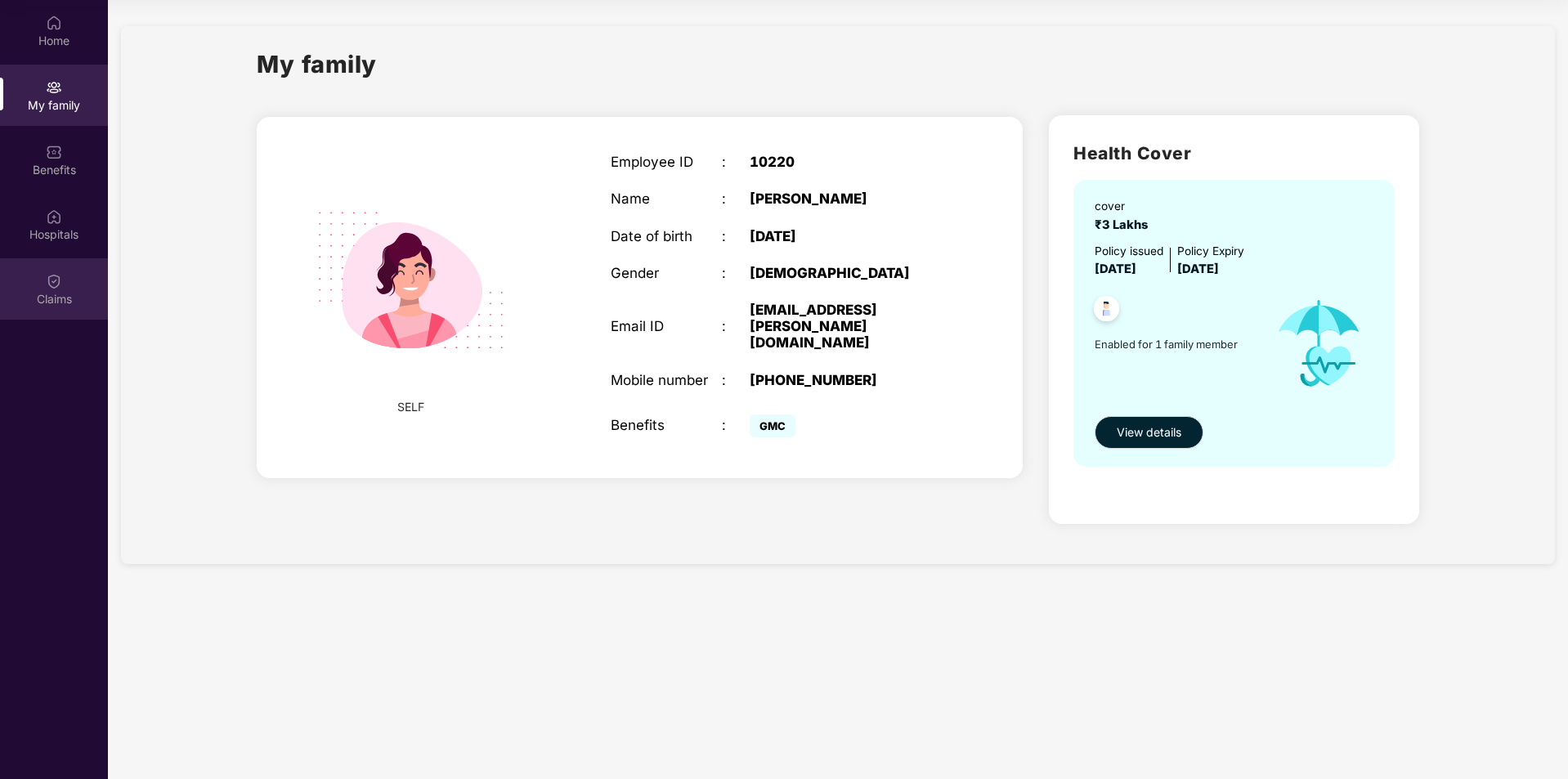
click at [62, 291] on div "Claims" at bounding box center [54, 299] width 108 height 16
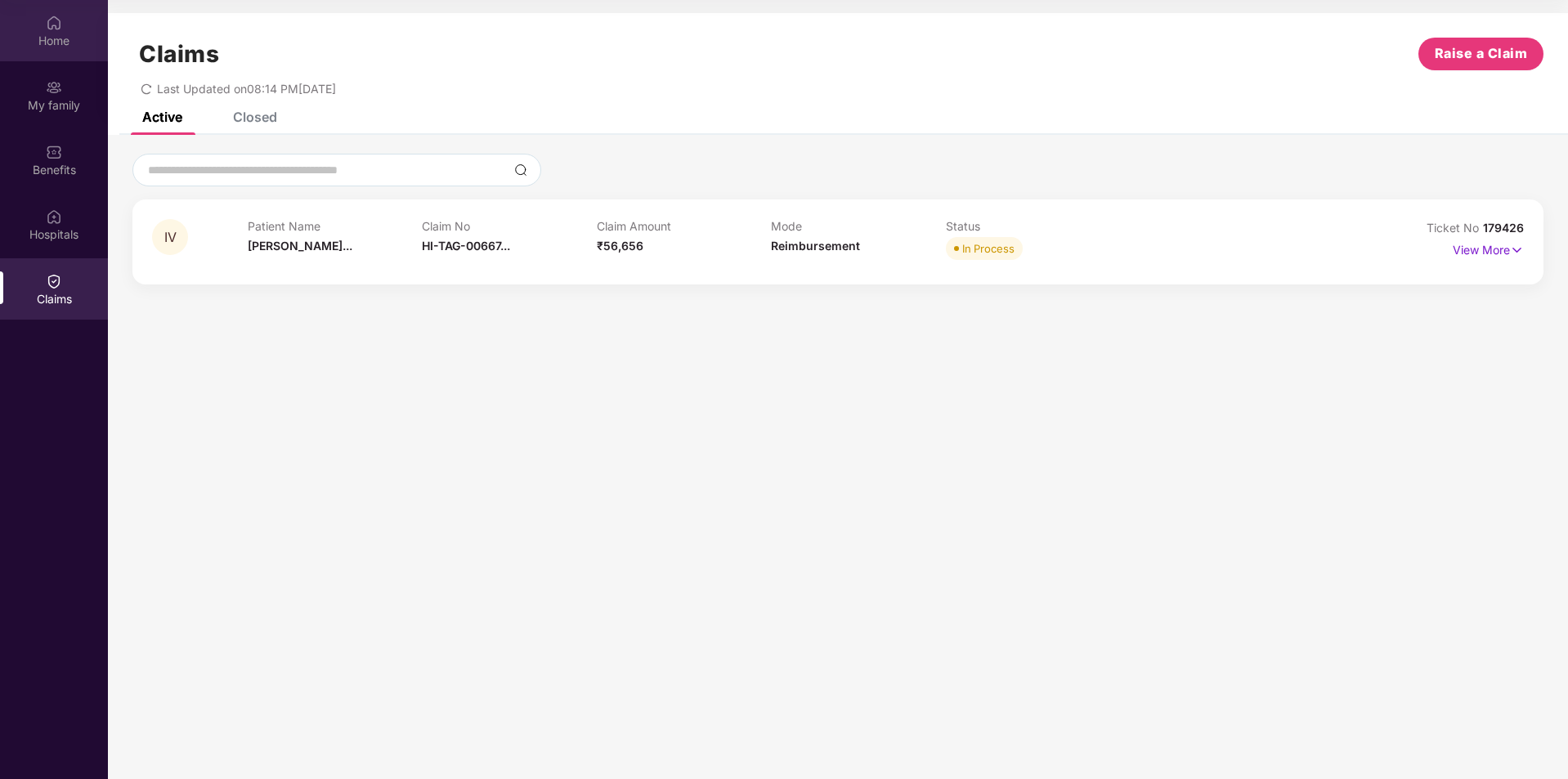
click at [47, 57] on div "Home" at bounding box center [54, 30] width 108 height 61
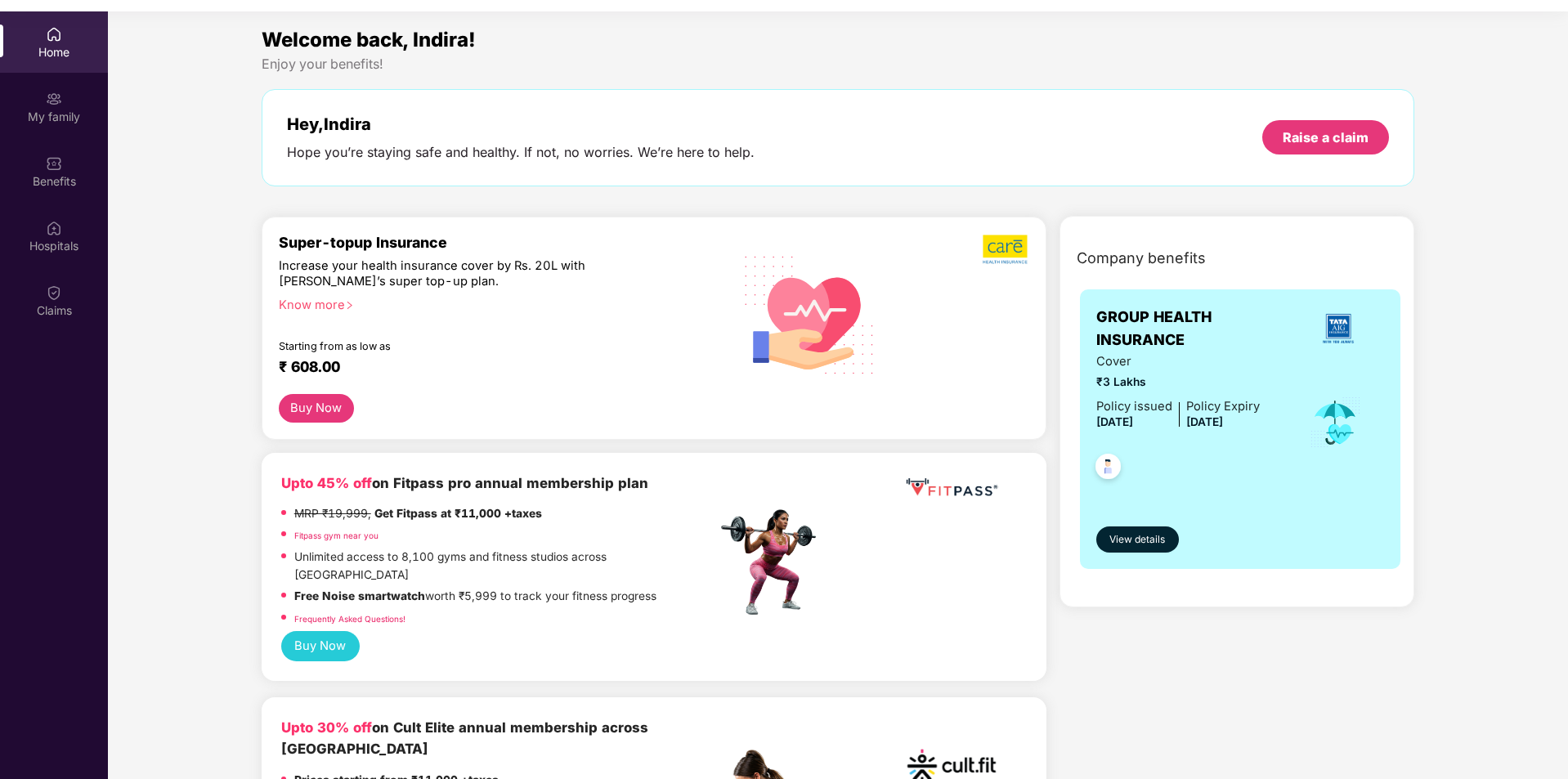
scroll to position [0, 0]
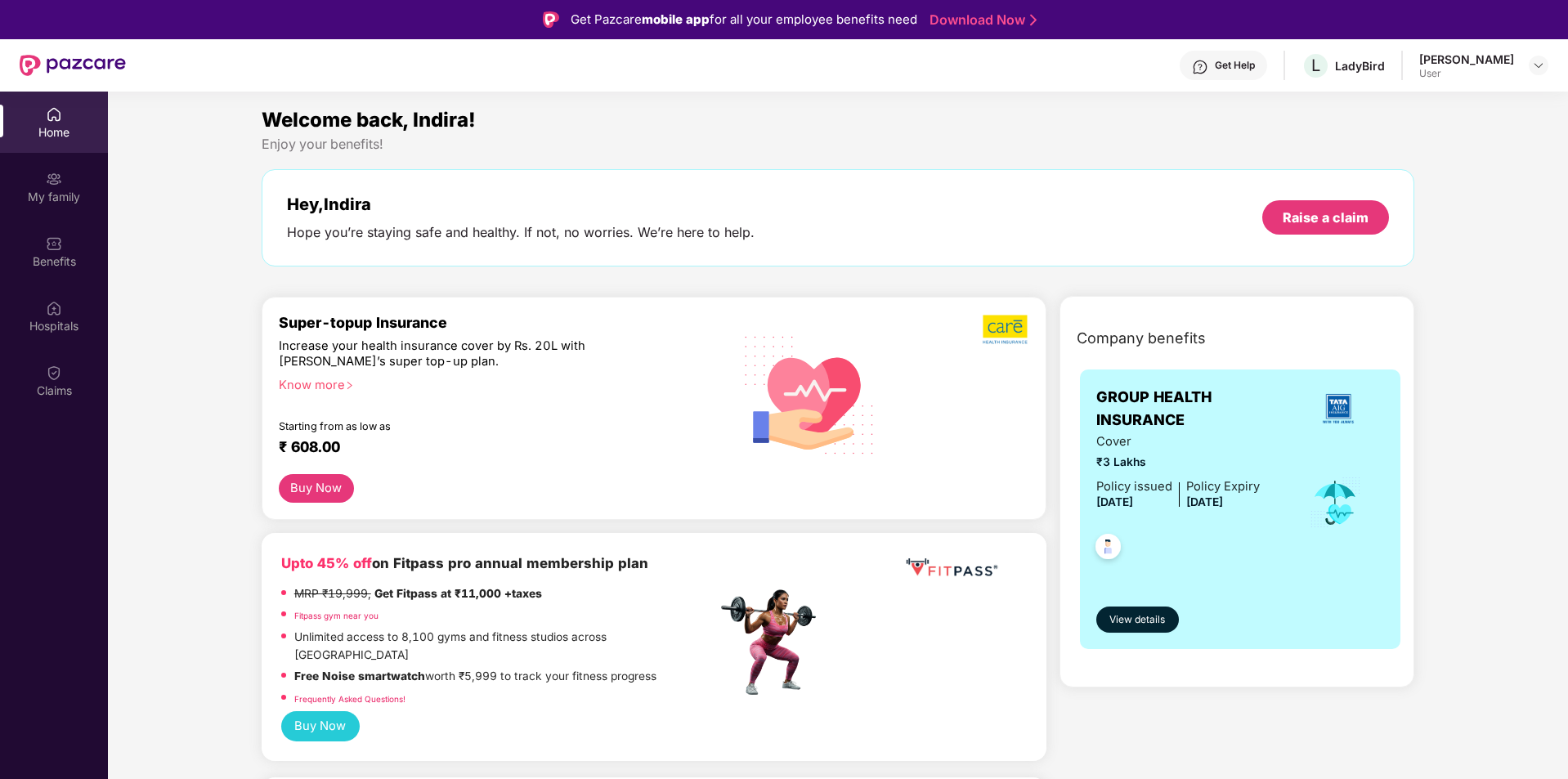
click at [1491, 54] on div "[PERSON_NAME]" at bounding box center [1467, 59] width 95 height 16
click at [1239, 68] on div "Get Help" at bounding box center [1236, 65] width 40 height 13
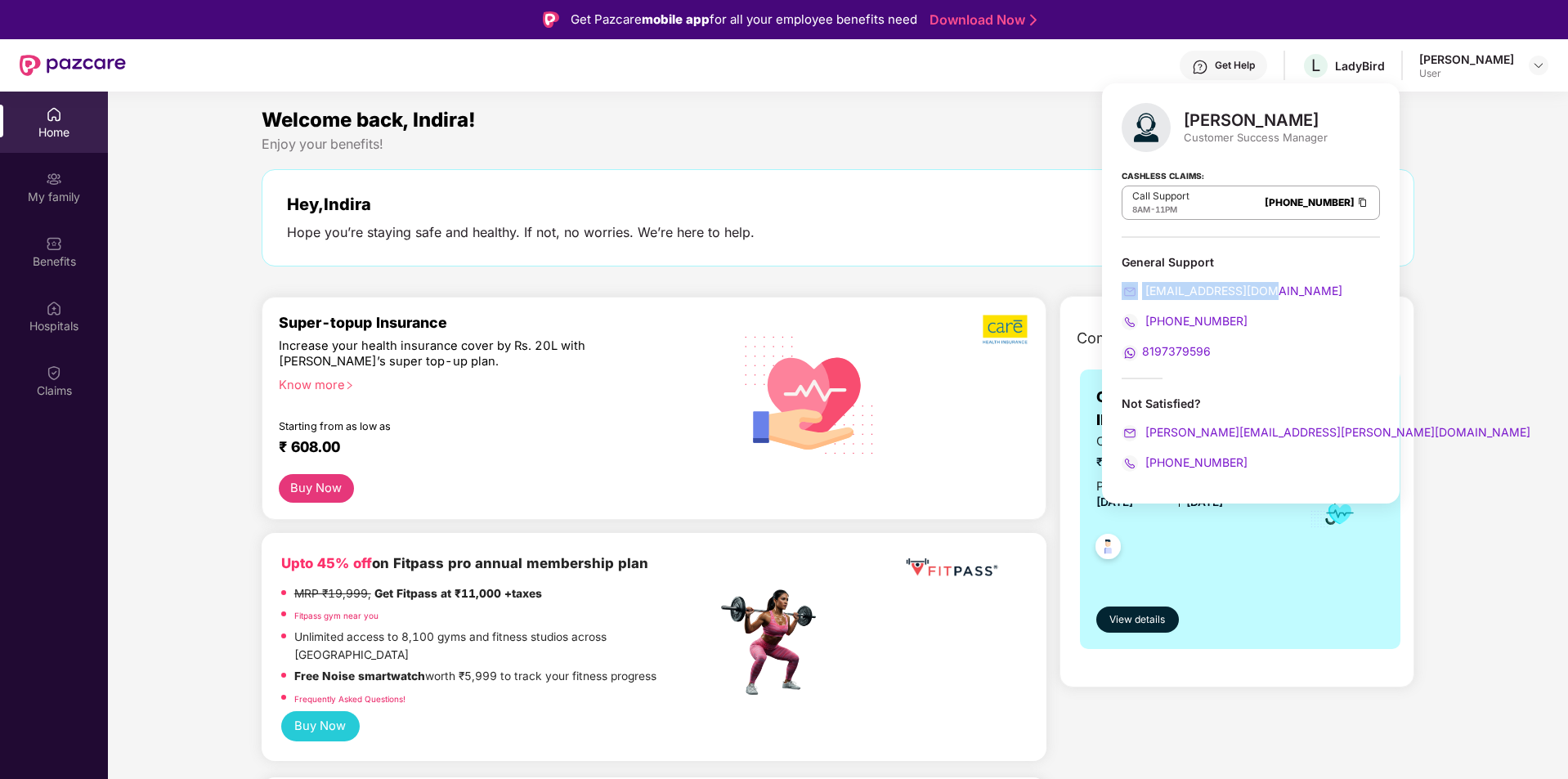
drag, startPoint x: 1275, startPoint y: 294, endPoint x: 1117, endPoint y: 289, distance: 158.1
click at [1117, 289] on div "[PERSON_NAME] Customer Success Manager Cashless Claims: Call Support 8AM - 11PM…" at bounding box center [1250, 293] width 298 height 420
click at [1231, 282] on div "[EMAIL_ADDRESS][DOMAIN_NAME]" at bounding box center [1251, 291] width 258 height 18
click at [1237, 289] on span "[EMAIL_ADDRESS][DOMAIN_NAME]" at bounding box center [1242, 290] width 201 height 14
drag, startPoint x: 1237, startPoint y: 289, endPoint x: 1290, endPoint y: 276, distance: 54.6
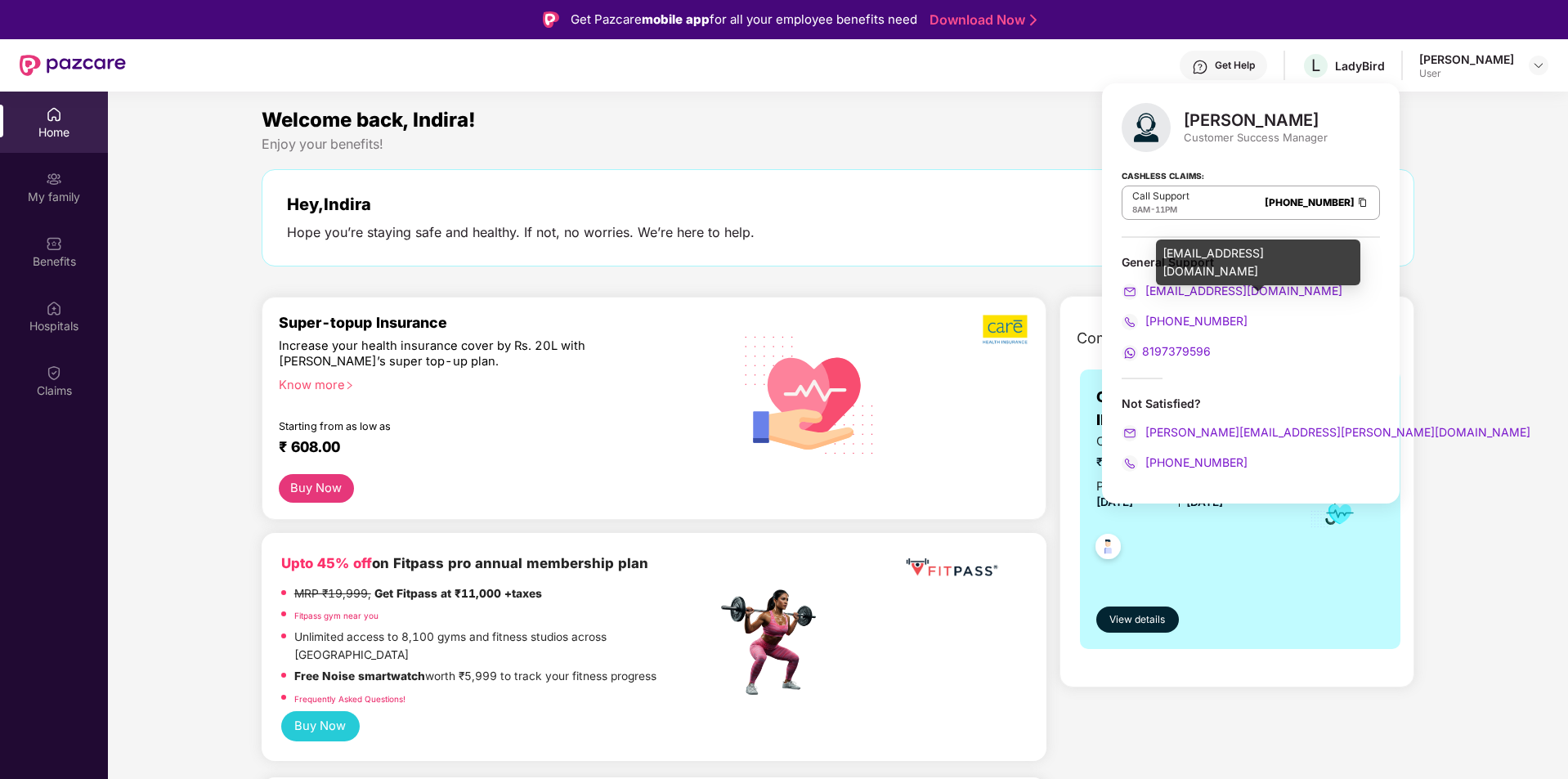
click at [1290, 276] on div "[EMAIL_ADDRESS][DOMAIN_NAME]" at bounding box center [1258, 268] width 204 height 57
drag, startPoint x: 1279, startPoint y: 289, endPoint x: 1148, endPoint y: 291, distance: 131.0
click at [1148, 291] on div "[EMAIL_ADDRESS][DOMAIN_NAME]" at bounding box center [1251, 291] width 258 height 18
copy span "[EMAIL_ADDRESS][DOMAIN_NAME]"
click at [1291, 286] on div "[EMAIL_ADDRESS][DOMAIN_NAME]" at bounding box center [1251, 291] width 258 height 18
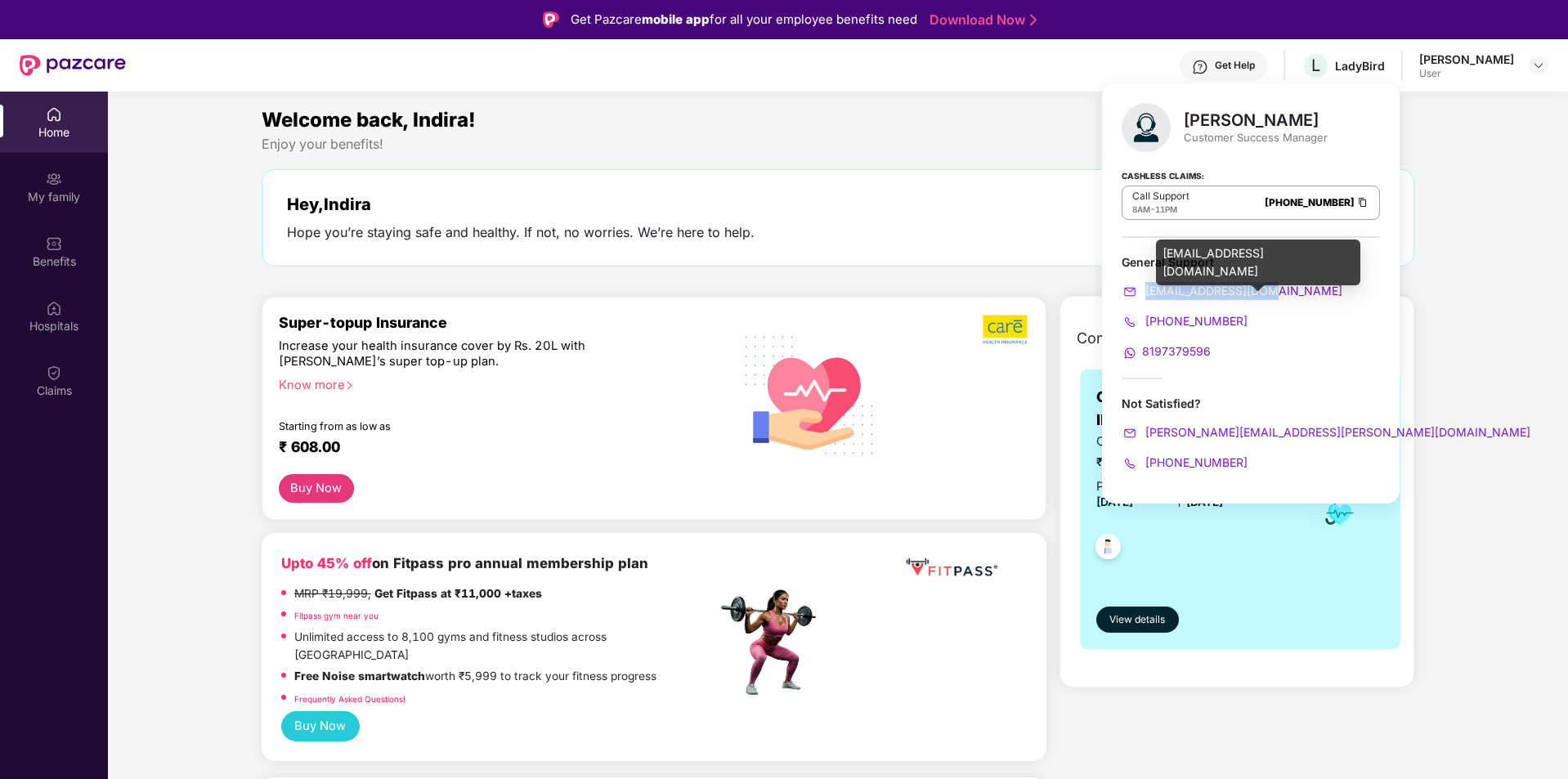
drag, startPoint x: 1273, startPoint y: 293, endPoint x: 1146, endPoint y: 293, distance: 127.0
click at [1146, 293] on div "[EMAIL_ADDRESS][DOMAIN_NAME]" at bounding box center [1251, 291] width 258 height 18
copy span "[EMAIL_ADDRESS][DOMAIN_NAME]"
